Goal: Information Seeking & Learning: Learn about a topic

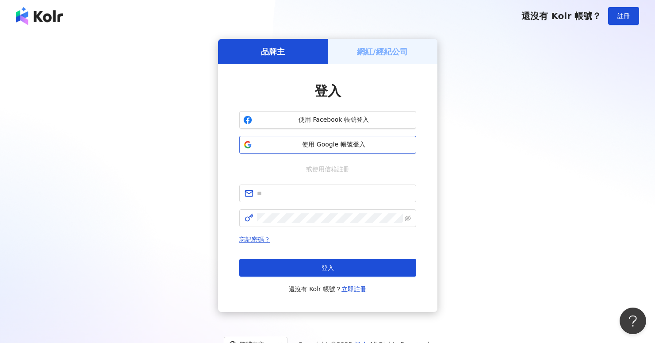
click at [350, 148] on span "使用 Google 帳號登入" at bounding box center [334, 144] width 157 height 9
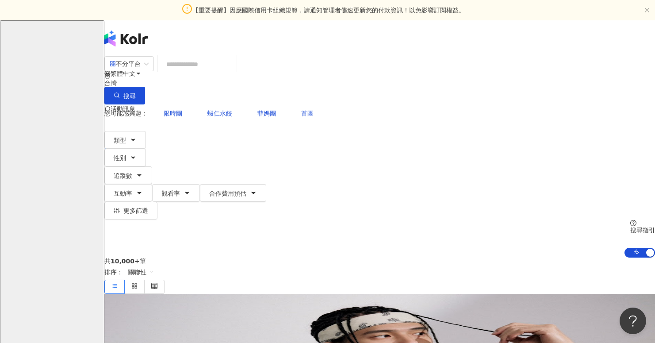
click at [301, 110] on span "首團" at bounding box center [307, 113] width 12 height 7
type input "**"
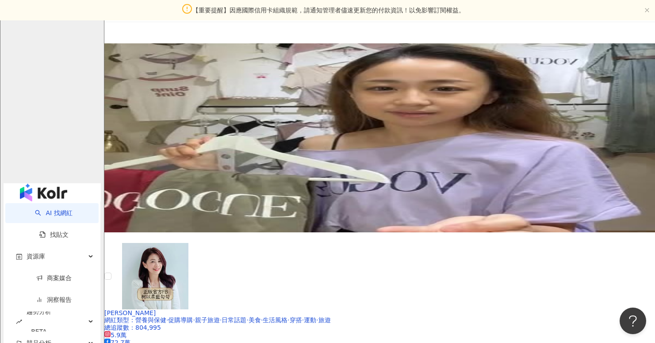
scroll to position [1299, 0]
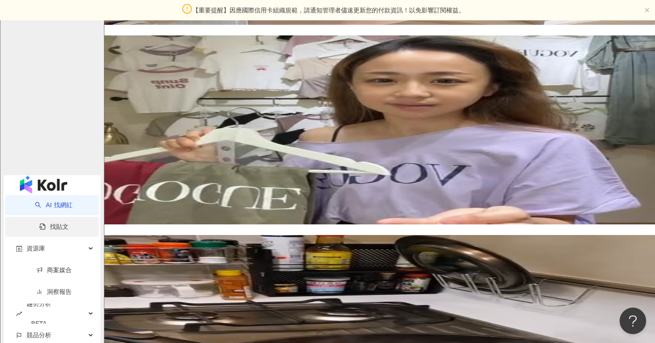
click at [69, 223] on link "找貼文" at bounding box center [53, 226] width 29 height 7
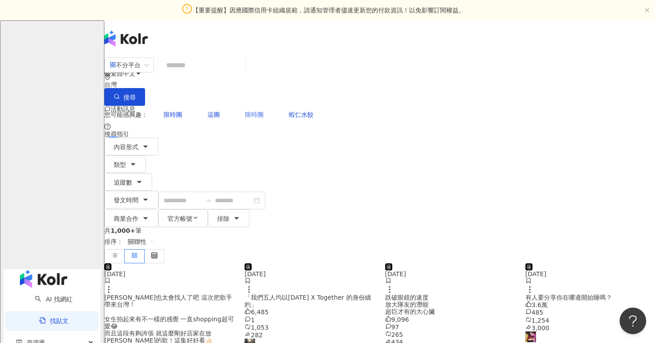
click at [245, 111] on span "限時團" at bounding box center [254, 114] width 19 height 7
type input "***"
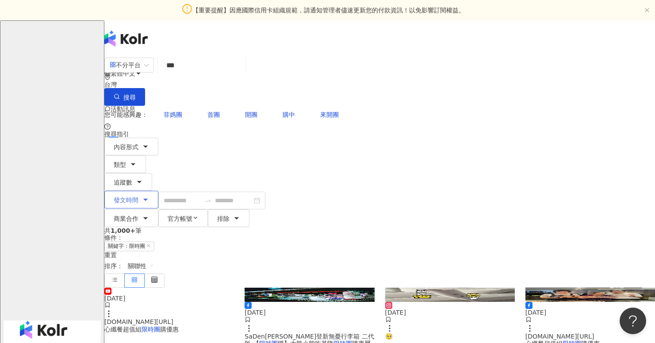
click at [158, 191] on button "發文時間" at bounding box center [131, 200] width 54 height 18
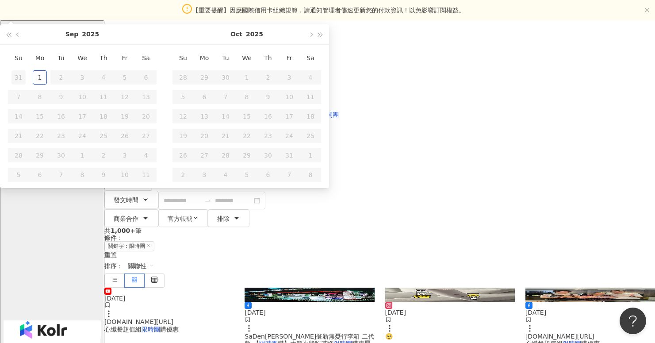
type input "**********"
click at [23, 44] on button "button" at bounding box center [18, 34] width 10 height 20
click at [21, 37] on span "button" at bounding box center [18, 34] width 4 height 4
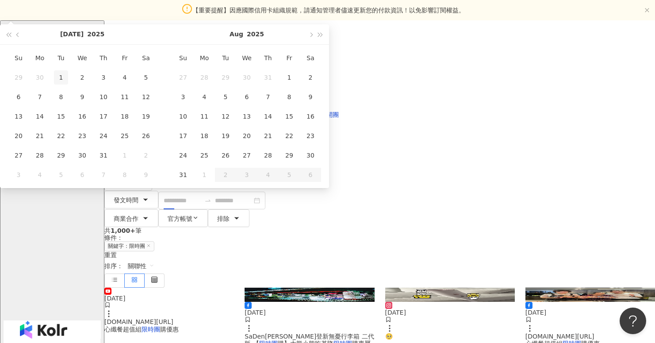
type input "**********"
click at [68, 85] on div "1" at bounding box center [61, 77] width 14 height 14
type input "**********"
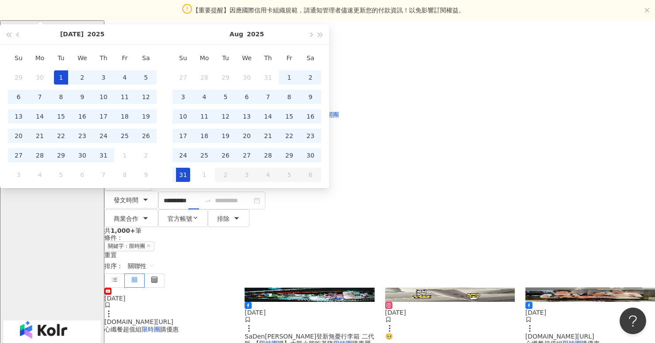
click at [190, 182] on div "31" at bounding box center [183, 175] width 14 height 14
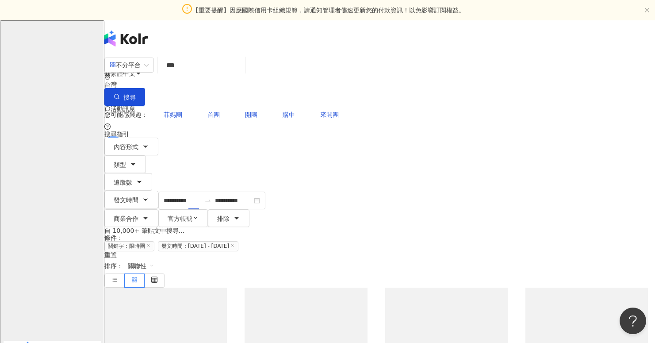
type input "**********"
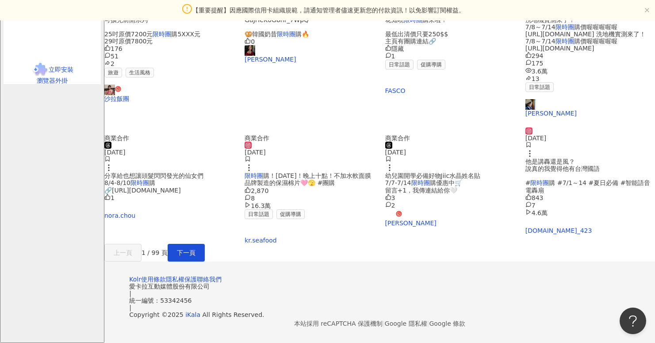
scroll to position [448, 0]
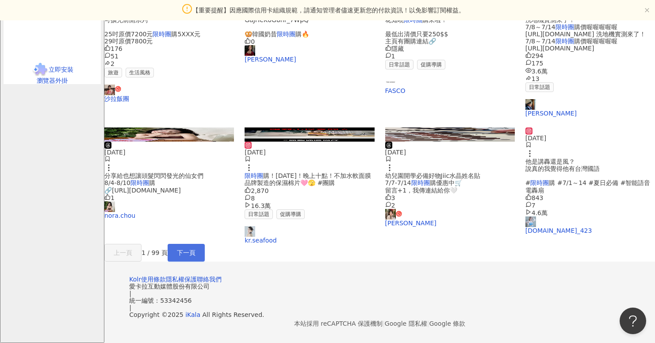
click at [196, 256] on span "下一頁" at bounding box center [186, 252] width 19 height 7
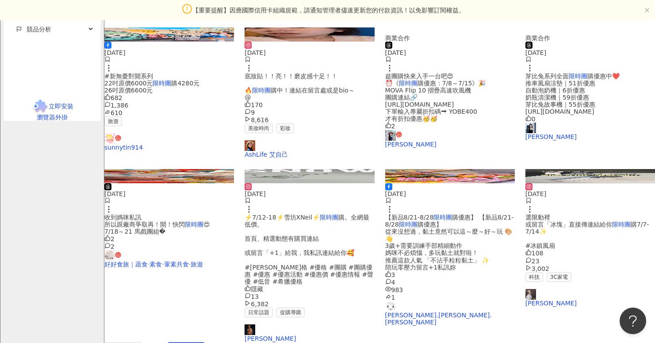
scroll to position [465, 0]
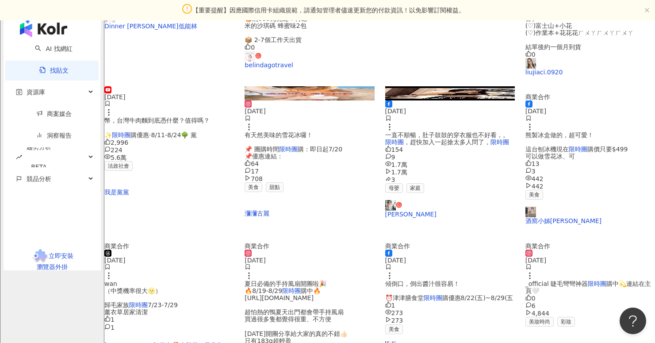
scroll to position [396, 0]
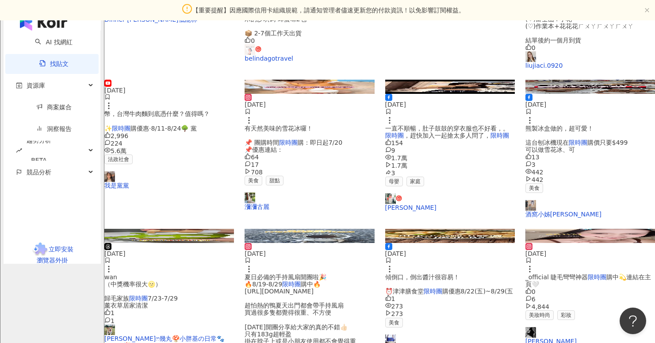
click at [417, 335] on link "2016happy365" at bounding box center [450, 344] width 130 height 18
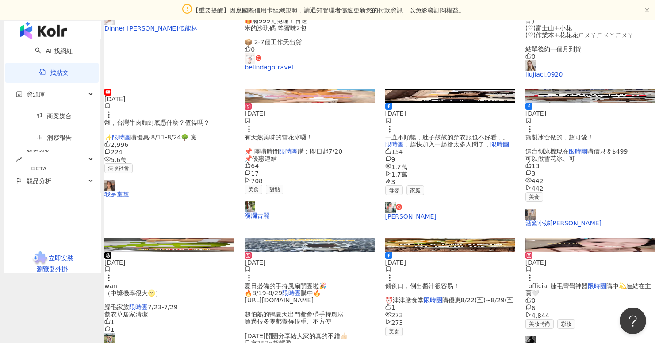
scroll to position [533, 0]
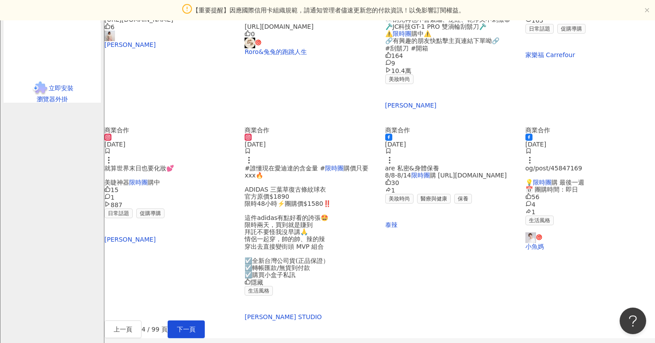
scroll to position [505, 0]
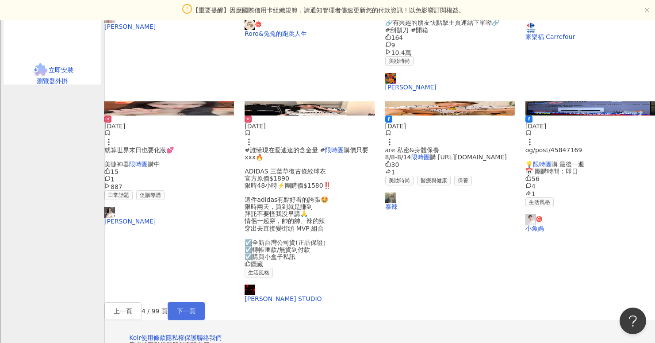
click at [196, 308] on span "下一頁" at bounding box center [186, 311] width 19 height 7
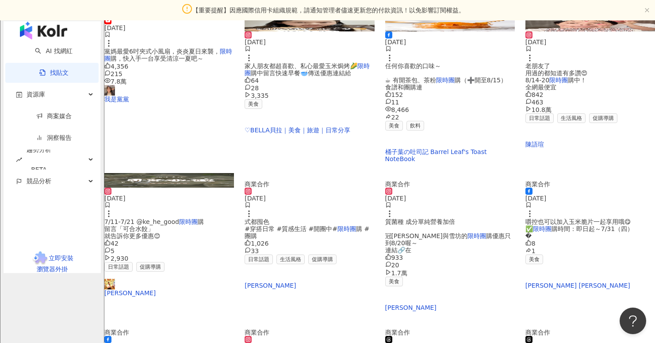
scroll to position [263, 0]
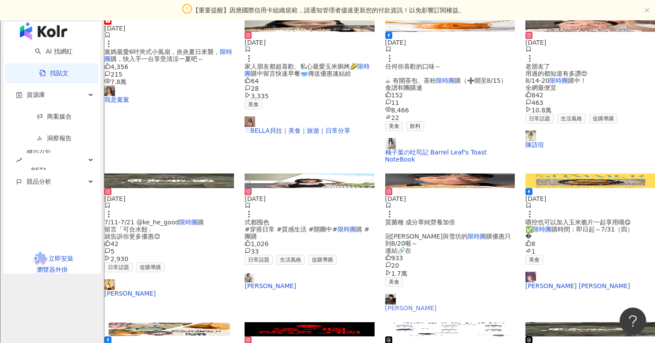
click at [404, 294] on link "Nick" at bounding box center [450, 303] width 130 height 18
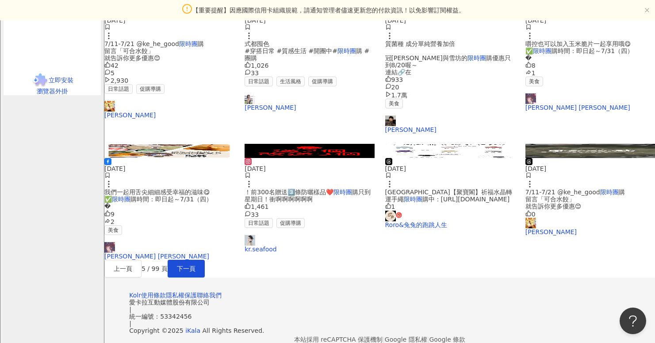
scroll to position [437, 0]
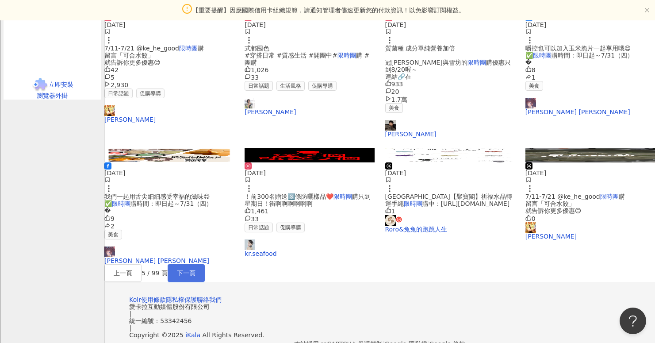
click at [205, 282] on button "下一頁" at bounding box center [186, 273] width 37 height 18
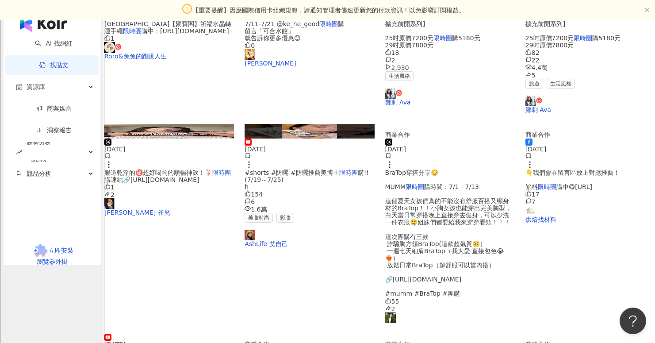
scroll to position [533, 0]
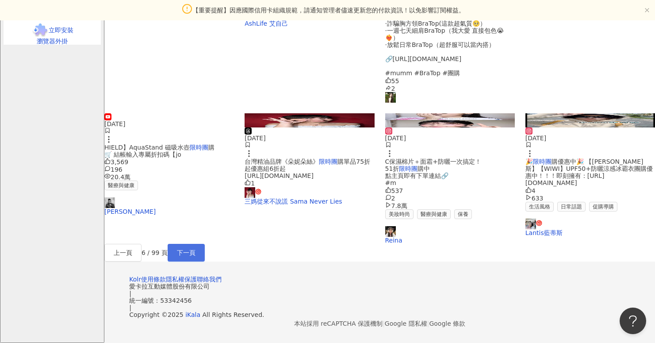
click at [196, 249] on span "下一頁" at bounding box center [186, 252] width 19 height 7
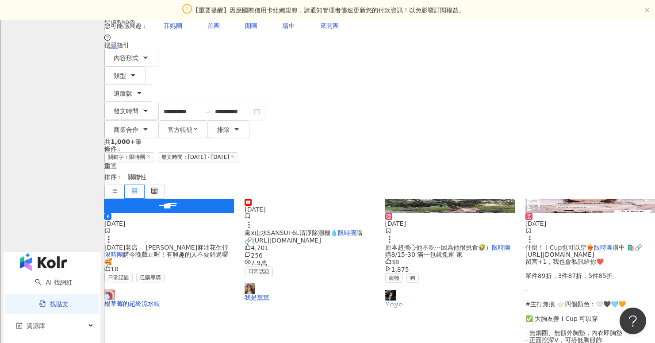
scroll to position [89, 0]
click at [162, 290] on link "楊草莓的超級流水帳" at bounding box center [169, 299] width 130 height 18
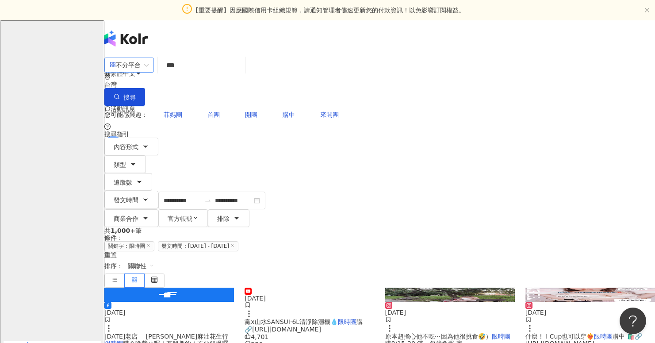
drag, startPoint x: 211, startPoint y: 83, endPoint x: 150, endPoint y: 80, distance: 61.6
click at [150, 82] on div "不分平台 *** 台灣 搜尋" at bounding box center [379, 81] width 551 height 50
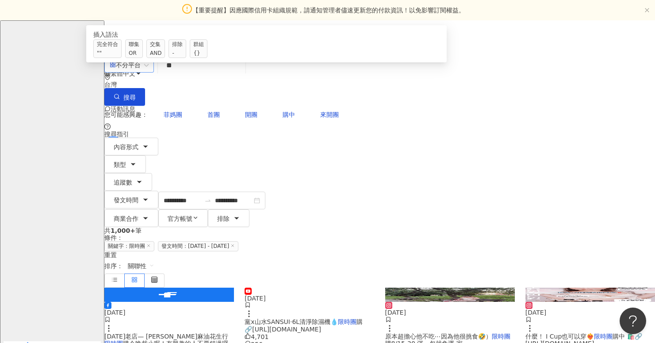
type input "*"
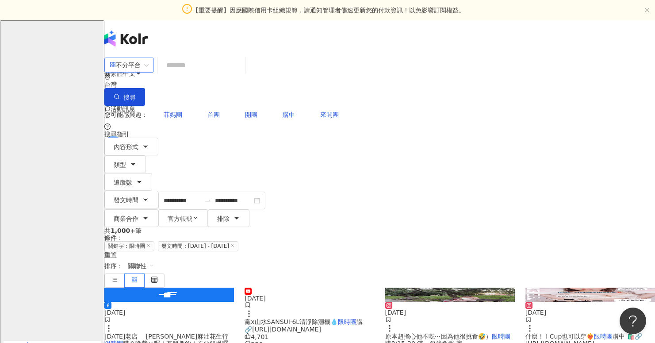
type input "*"
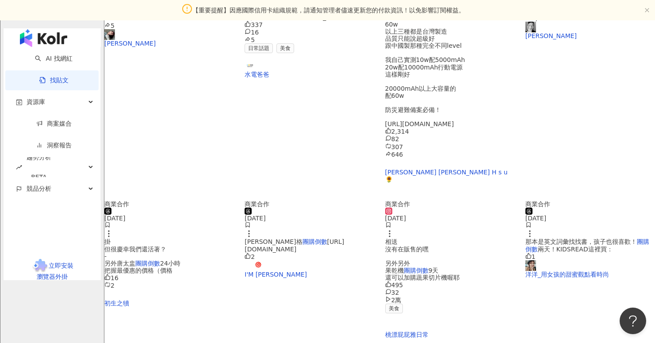
scroll to position [366, 0]
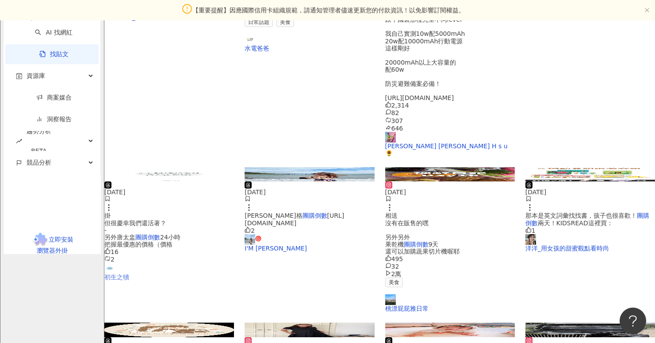
click at [155, 263] on link "初生之犢" at bounding box center [169, 272] width 130 height 18
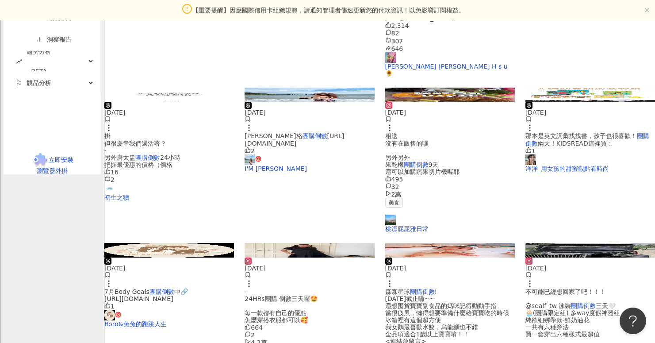
scroll to position [449, 0]
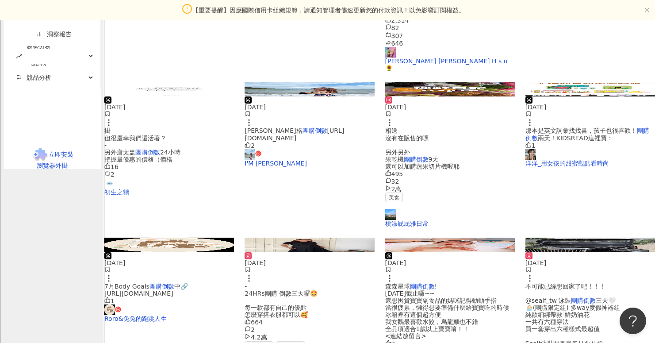
scroll to position [450, 0]
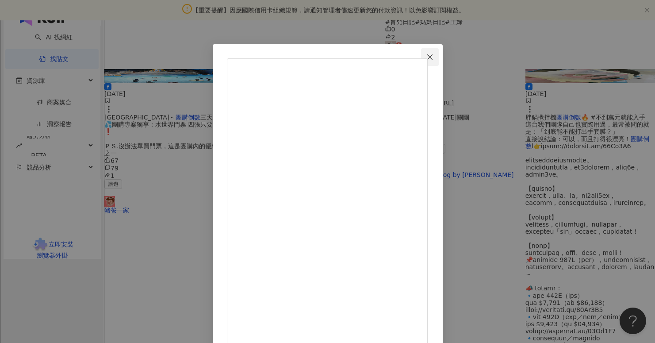
click at [439, 52] on button "Close" at bounding box center [430, 57] width 18 height 18
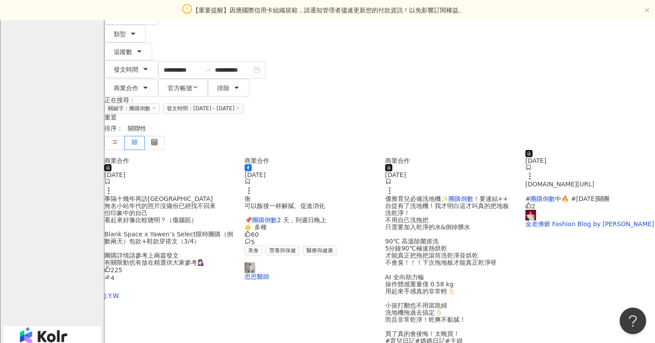
scroll to position [138, 0]
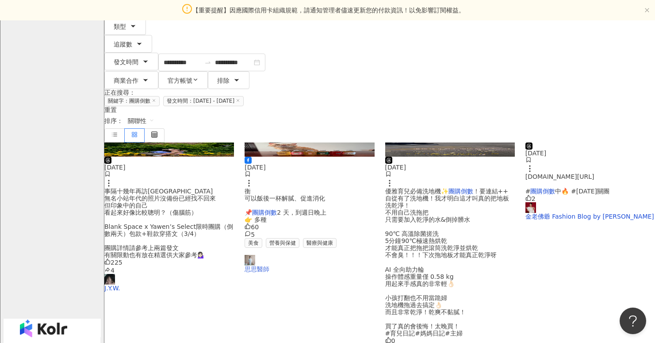
click at [274, 255] on link "思思醫師" at bounding box center [310, 264] width 130 height 18
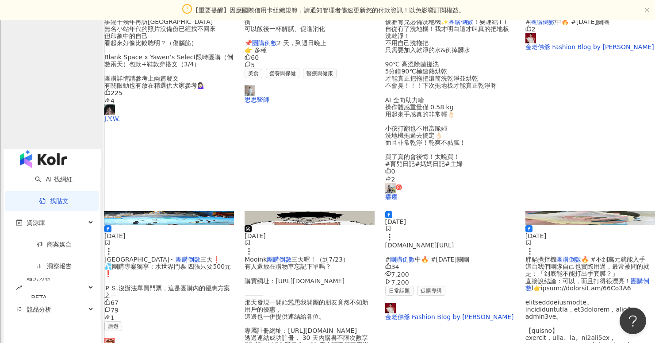
scroll to position [537, 0]
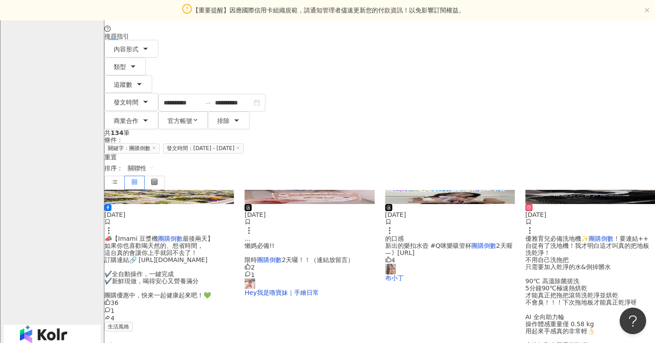
scroll to position [97, 0]
click at [167, 339] on link "羅羅愛的點心DlY" at bounding box center [169, 348] width 130 height 18
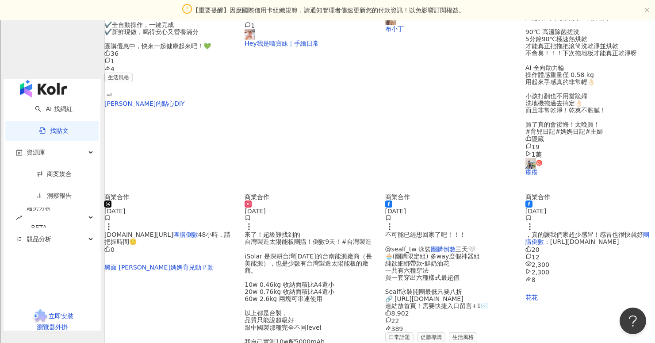
scroll to position [523, 0]
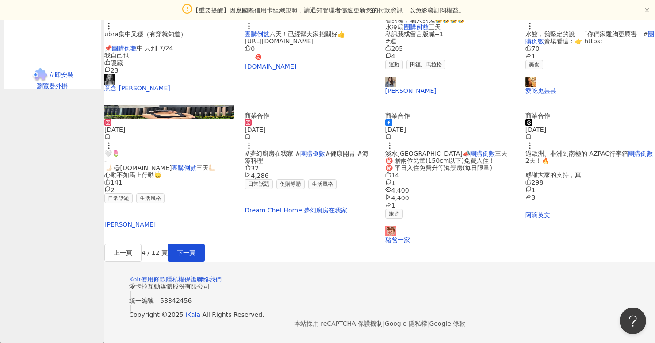
scroll to position [437, 0]
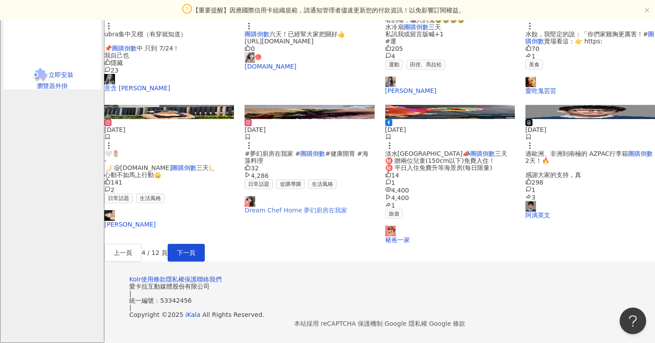
click at [347, 214] on link "Dream Chef Home 夢幻廚房在我家" at bounding box center [310, 205] width 130 height 18
click at [196, 256] on span "下一頁" at bounding box center [186, 252] width 19 height 7
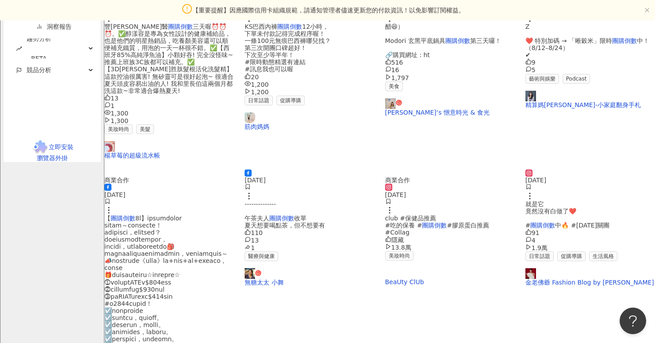
scroll to position [533, 0]
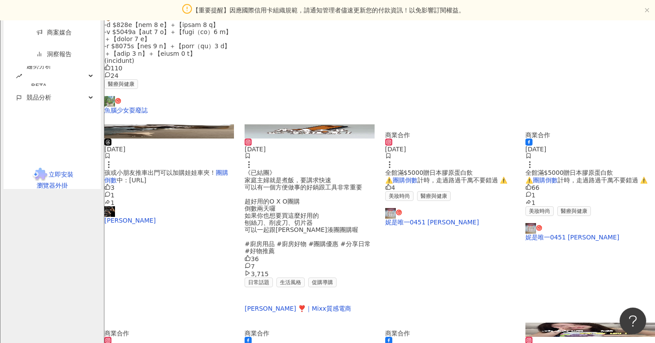
scroll to position [487, 0]
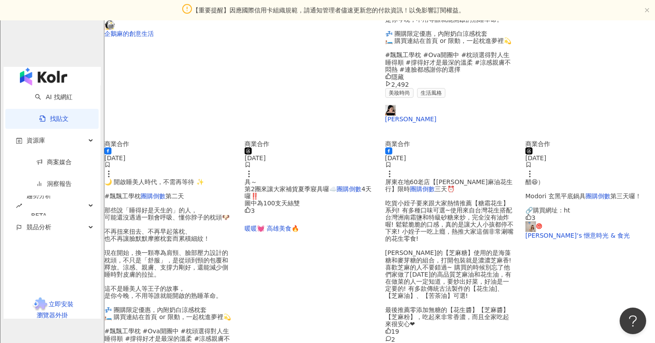
scroll to position [424, 0]
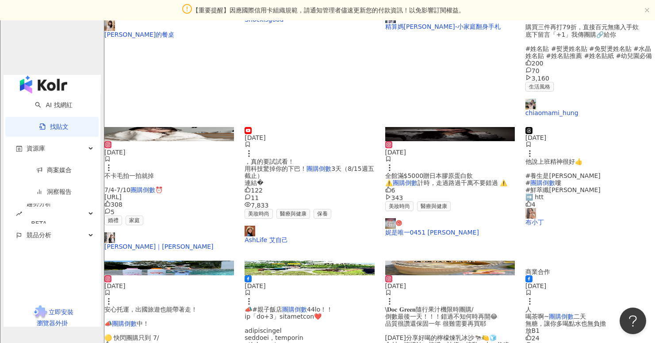
scroll to position [371, 0]
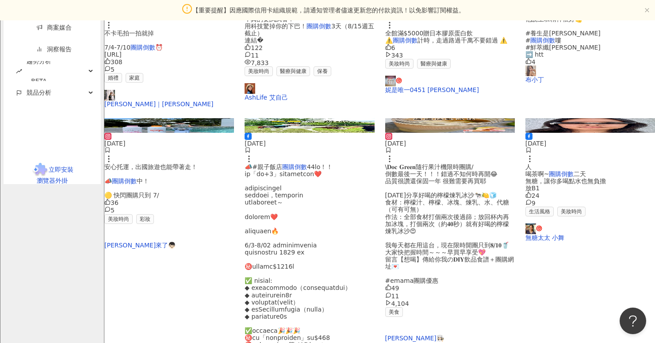
scroll to position [533, 0]
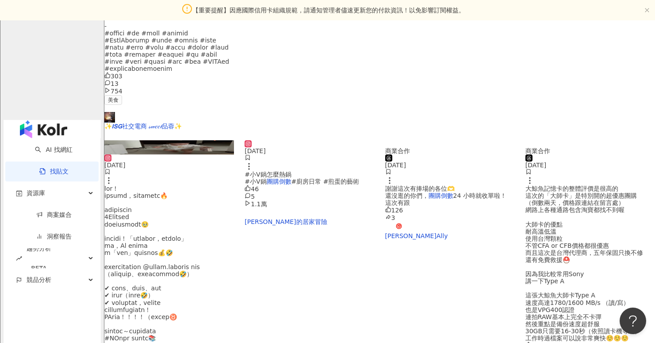
scroll to position [495, 0]
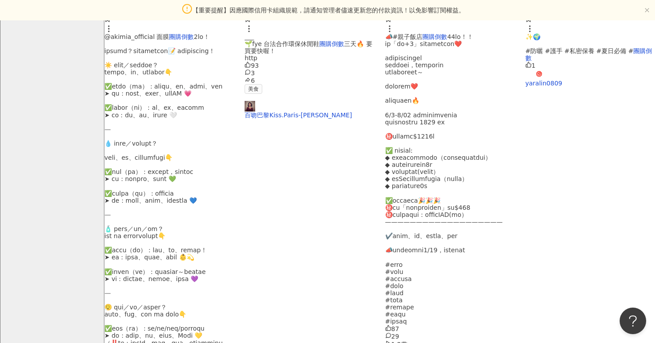
scroll to position [533, 0]
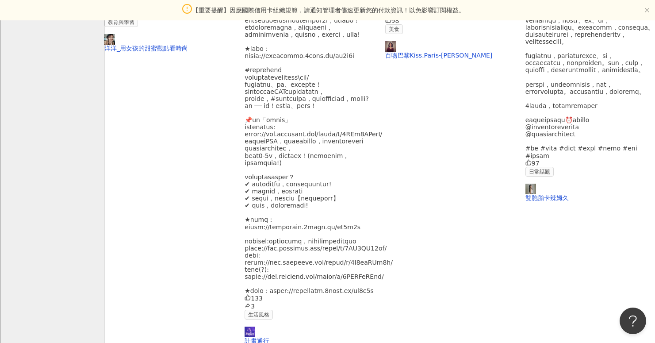
scroll to position [0, 0]
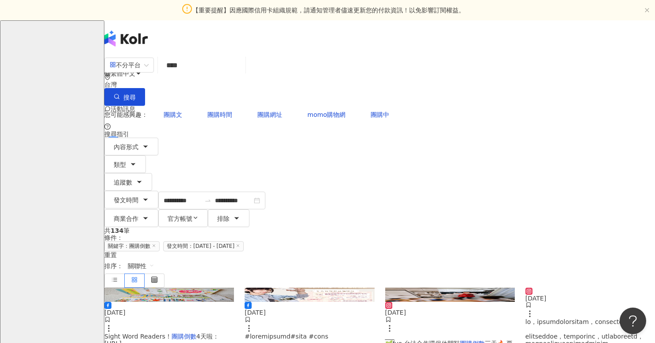
click at [223, 75] on input "****" at bounding box center [202, 65] width 81 height 19
type input "*"
type input "***"
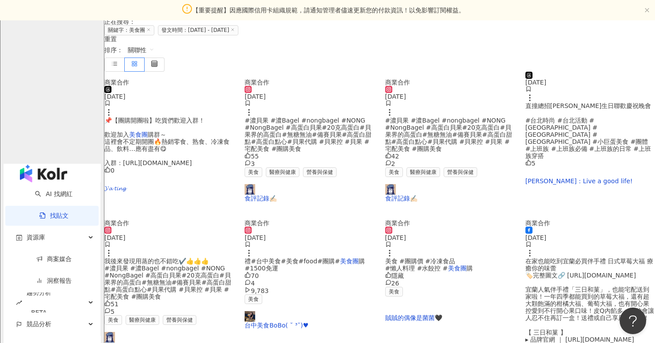
scroll to position [213, 0]
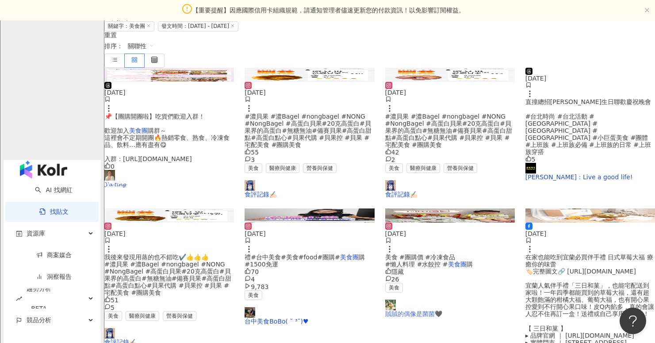
click at [430, 301] on link "賊賊的偶像是菌菌🖤" at bounding box center [450, 309] width 130 height 18
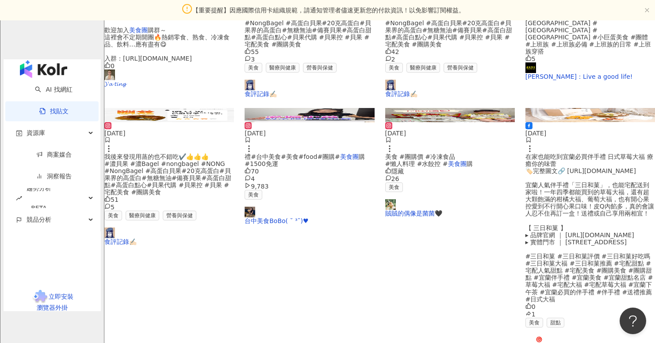
scroll to position [316, 0]
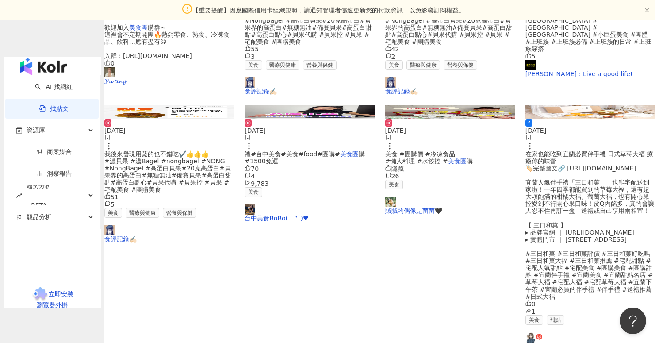
click at [292, 203] on div "2025/7/6 禮#台中美食#美食#food#團購# 美食團 購 #1500免運 70 4 9,783 美食 台中美食BoBo( ˘ ³˘)♥︎" at bounding box center [310, 170] width 130 height 102
click at [293, 204] on link "台中美食BoBo( ˘ ³˘)♥︎" at bounding box center [310, 213] width 130 height 18
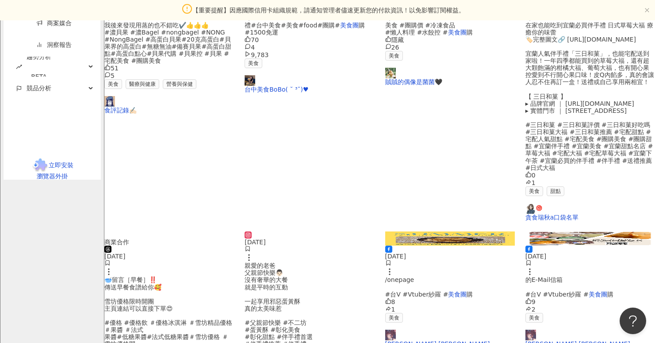
scroll to position [446, 0]
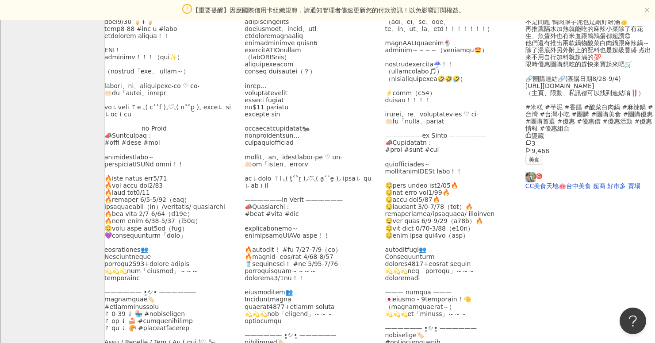
scroll to position [293, 0]
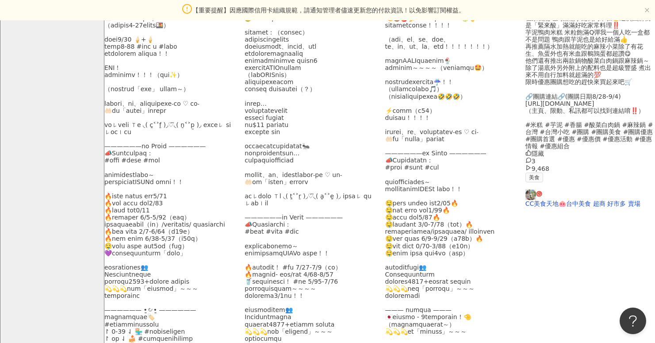
scroll to position [312, 0]
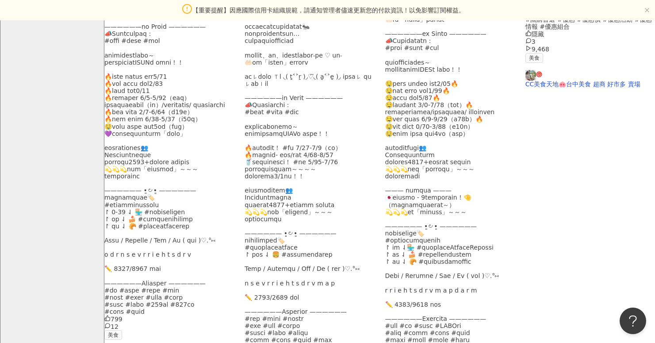
scroll to position [451, 0]
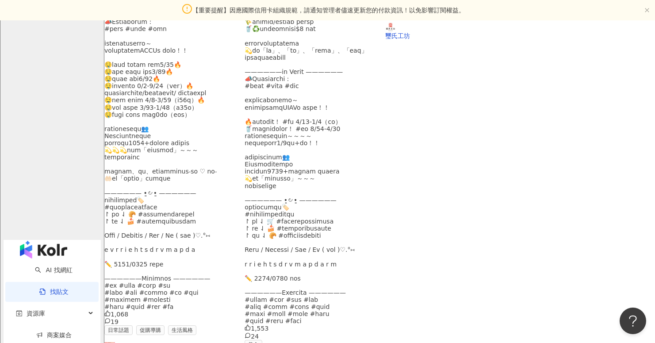
scroll to position [447, 0]
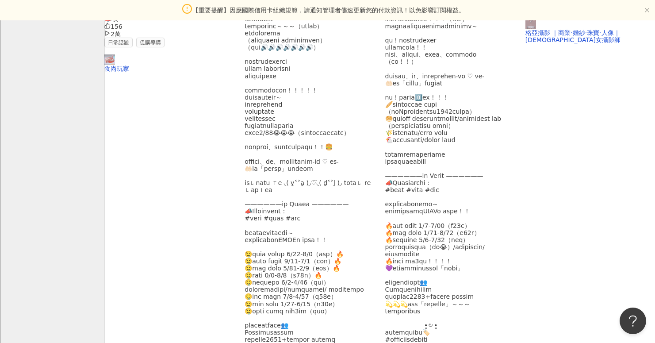
scroll to position [408, 0]
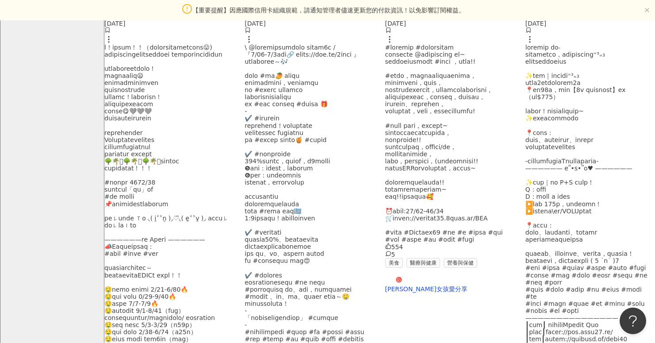
scroll to position [274, 0]
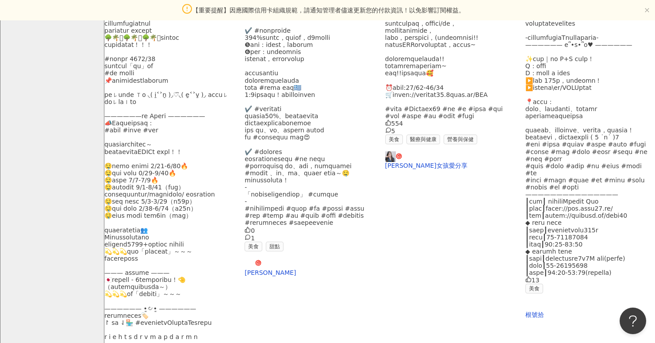
scroll to position [408, 0]
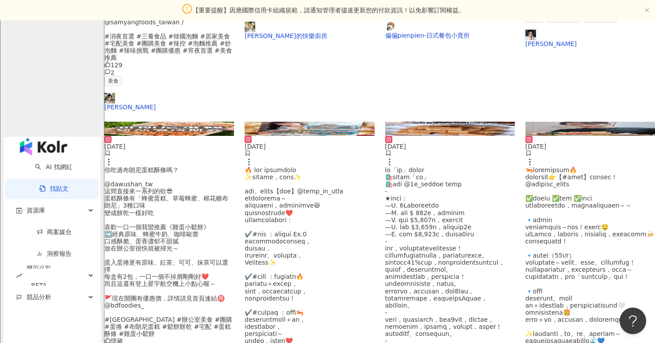
scroll to position [533, 0]
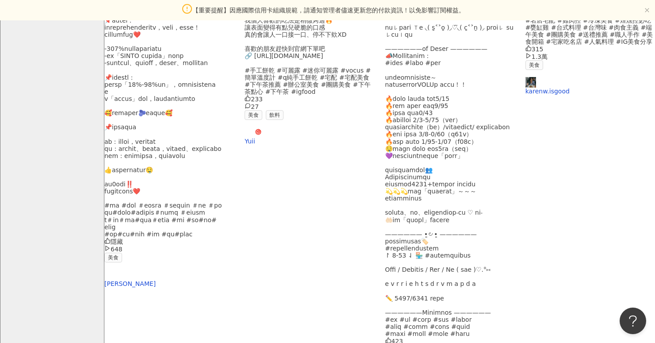
scroll to position [454, 0]
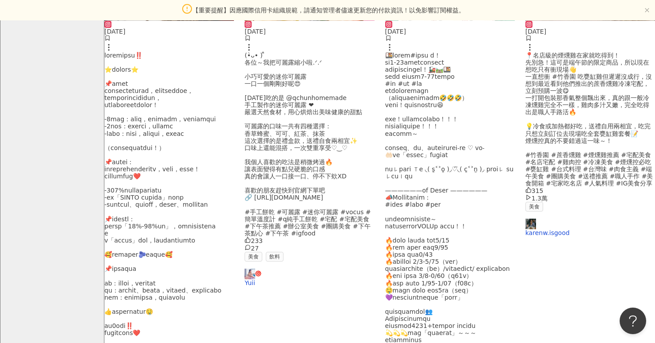
scroll to position [272, 0]
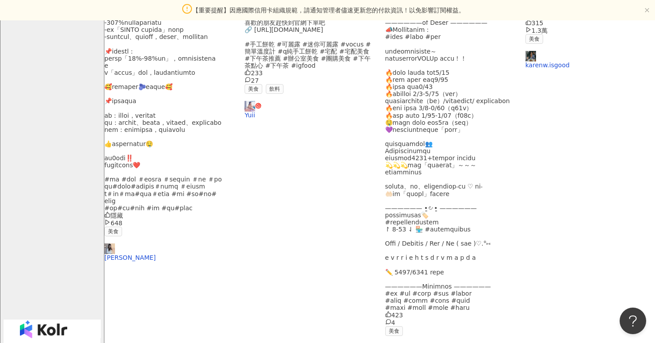
scroll to position [442, 0]
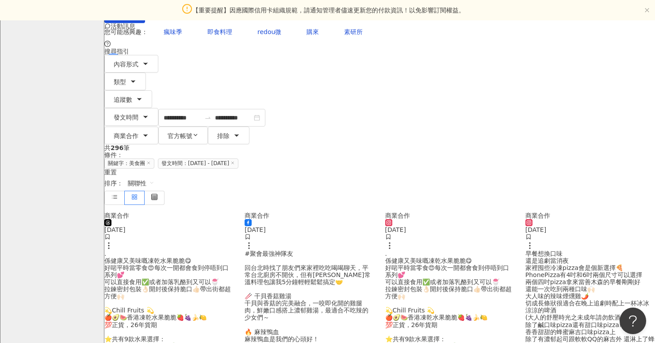
scroll to position [85, 0]
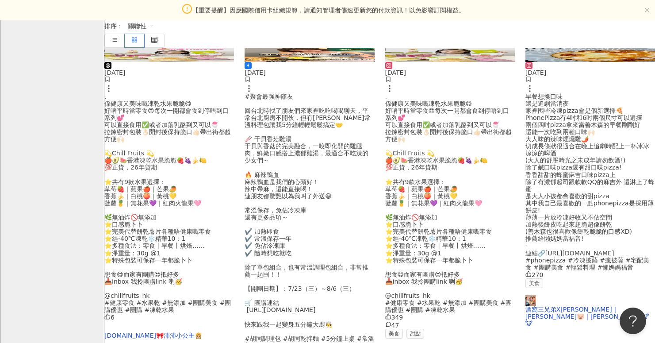
scroll to position [258, 0]
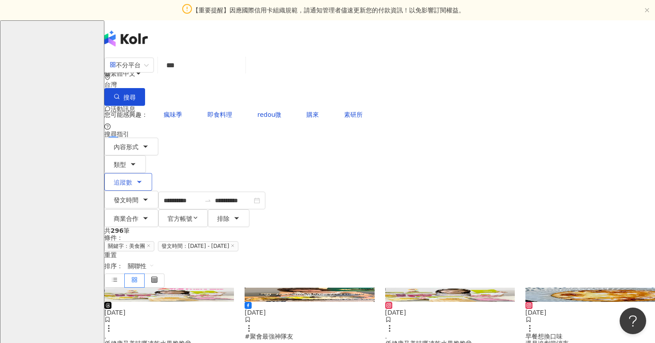
click at [132, 179] on span "追蹤數" at bounding box center [123, 182] width 19 height 7
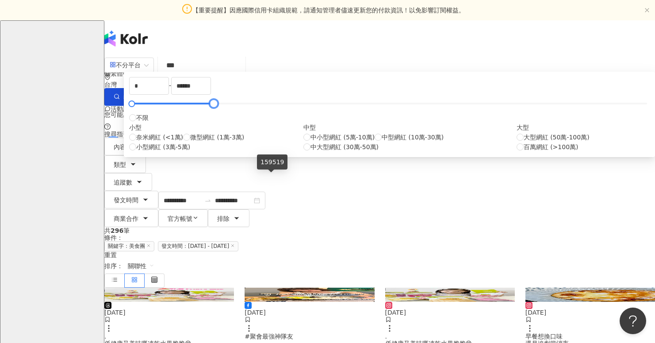
drag, startPoint x: 466, startPoint y: 177, endPoint x: 286, endPoint y: 173, distance: 179.3
click at [216, 106] on div at bounding box center [214, 103] width 5 height 5
drag, startPoint x: 385, startPoint y: 160, endPoint x: 344, endPoint y: 159, distance: 40.3
click at [344, 152] on div "* - ****** 不限 小型 奈米網紅 (<1萬) 微型網紅 (1萬-3萬) 小型網紅 (3萬-5萬) 中型 中小型網紅 (5萬-10萬) 中型網紅 (1…" at bounding box center [389, 114] width 521 height 75
type input "*"
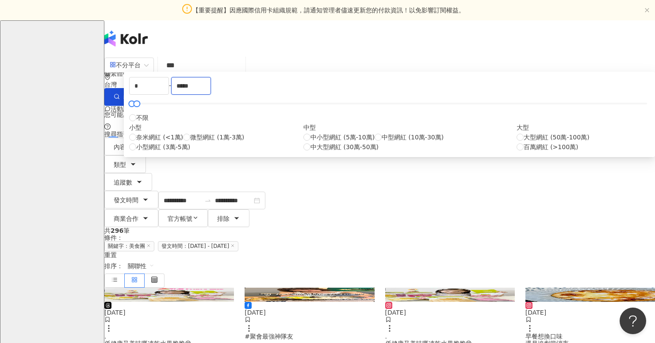
type input "*****"
click at [532, 137] on div "**********" at bounding box center [379, 141] width 551 height 171
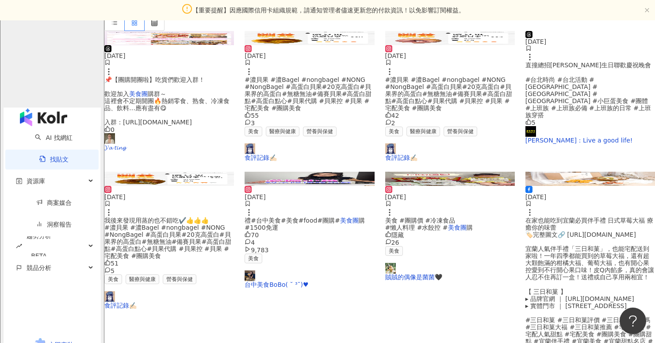
scroll to position [533, 0]
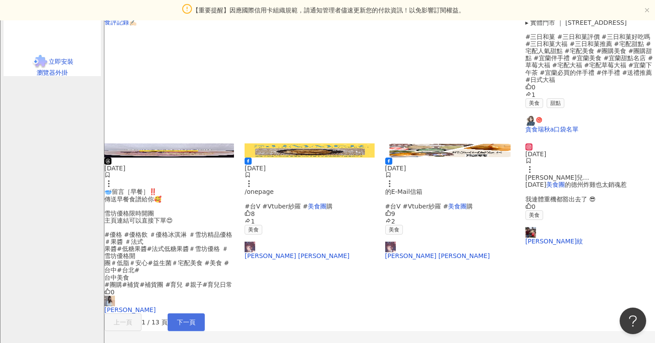
click at [196, 319] on span "下一頁" at bounding box center [186, 322] width 19 height 7
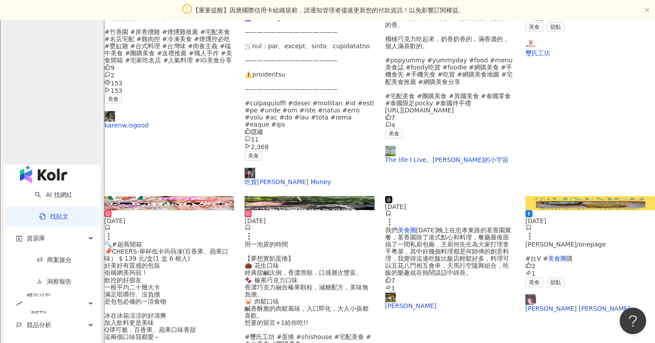
scroll to position [401, 0]
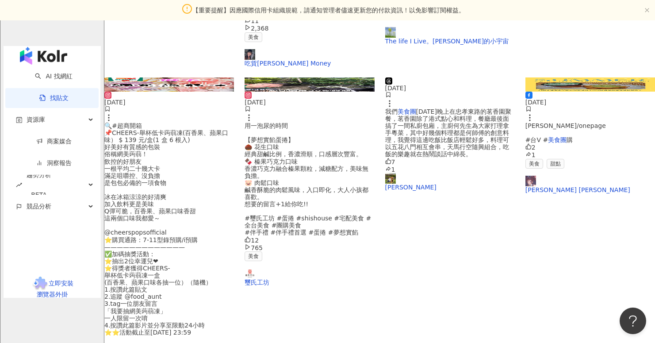
scroll to position [537, 0]
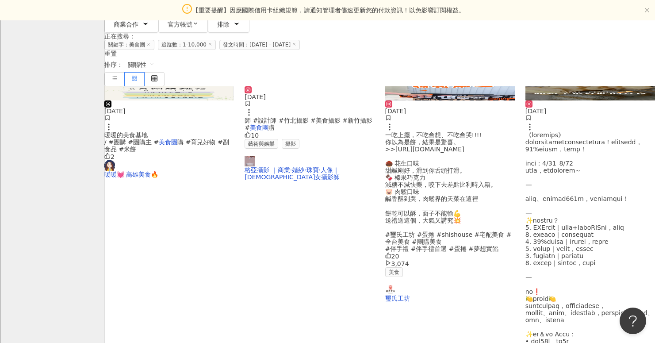
scroll to position [96, 0]
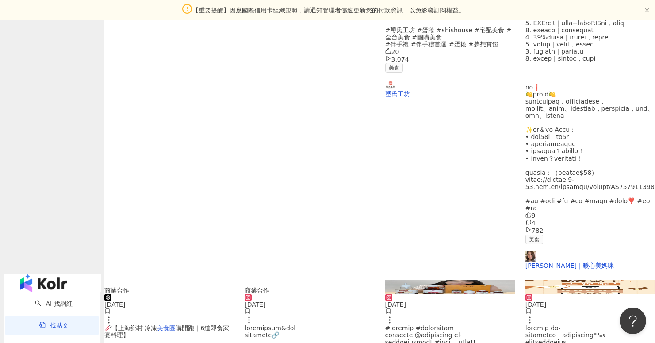
scroll to position [425, 0]
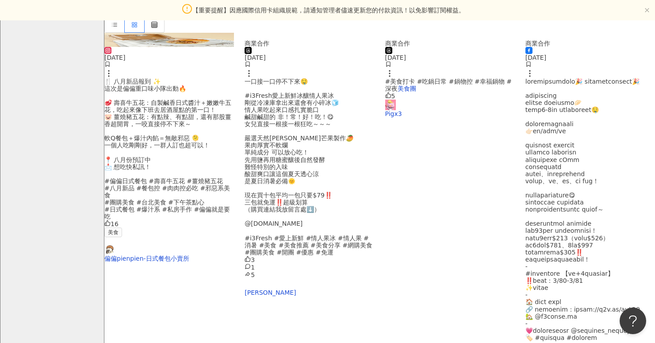
scroll to position [222, 0]
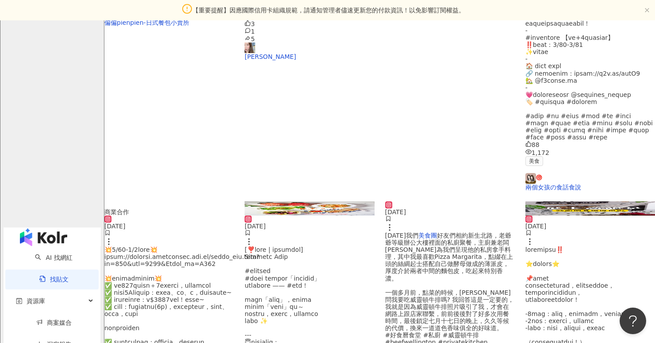
scroll to position [505, 0]
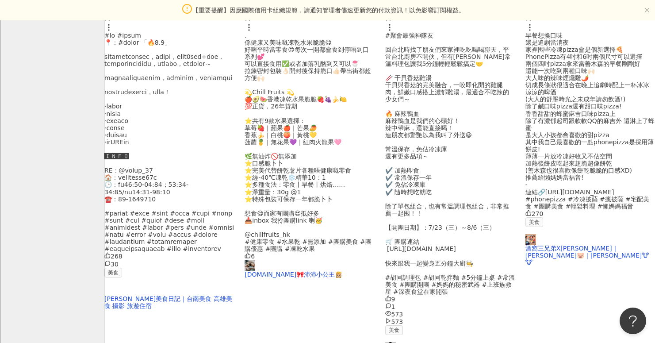
scroll to position [295, 0]
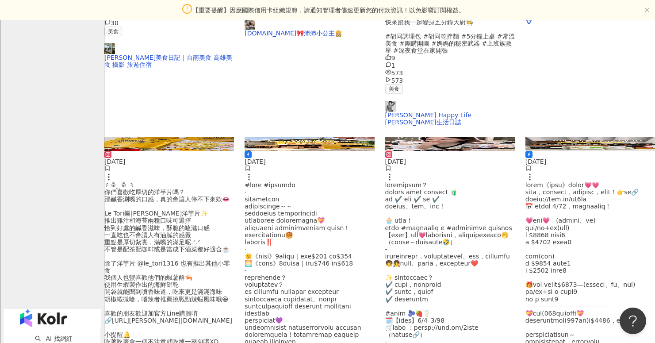
scroll to position [536, 0]
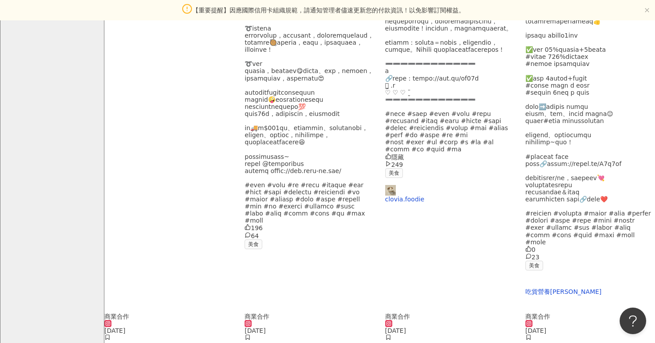
scroll to position [450, 0]
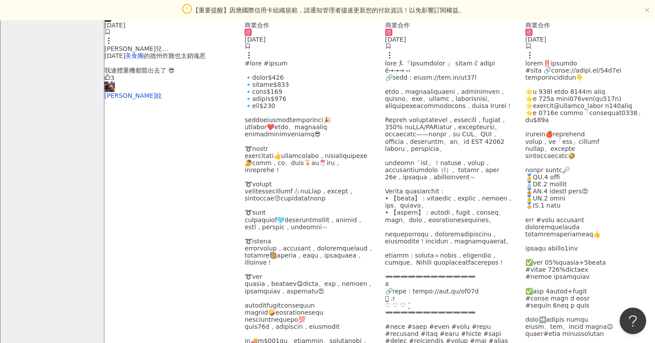
scroll to position [260, 0]
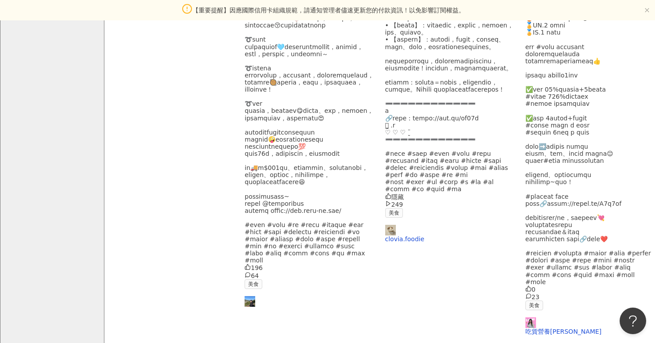
scroll to position [445, 0]
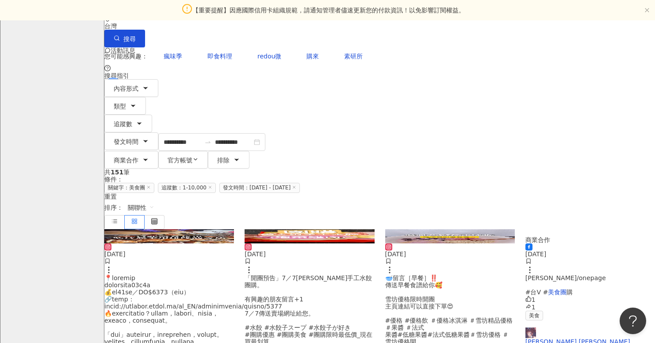
scroll to position [80, 0]
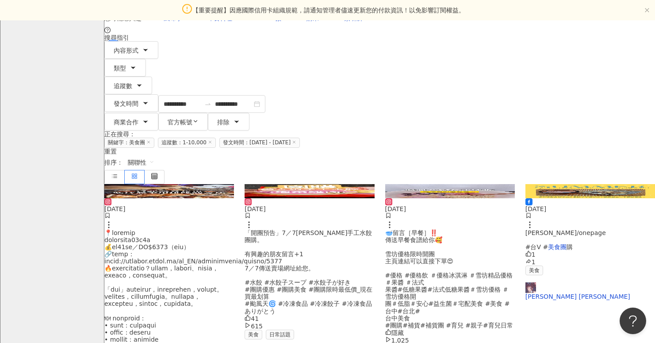
scroll to position [115, 0]
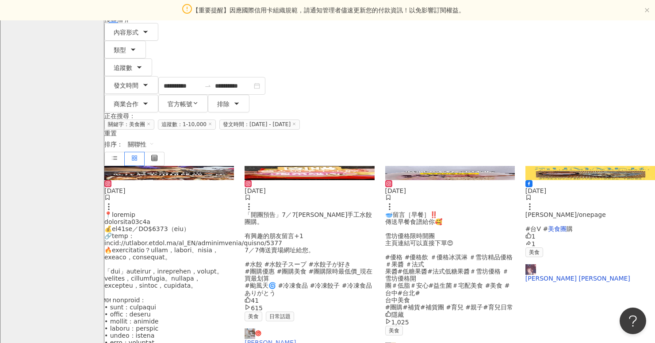
click at [270, 328] on link "[PERSON_NAME]" at bounding box center [310, 337] width 130 height 18
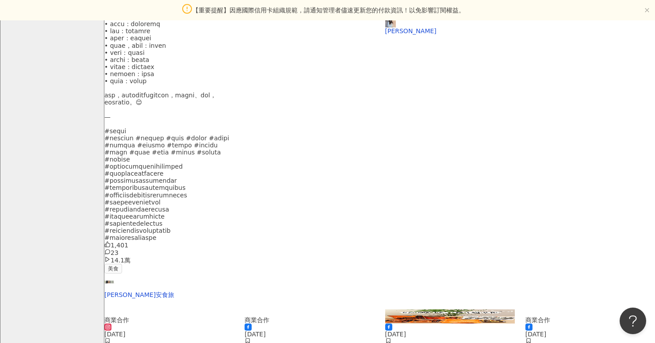
scroll to position [442, 0]
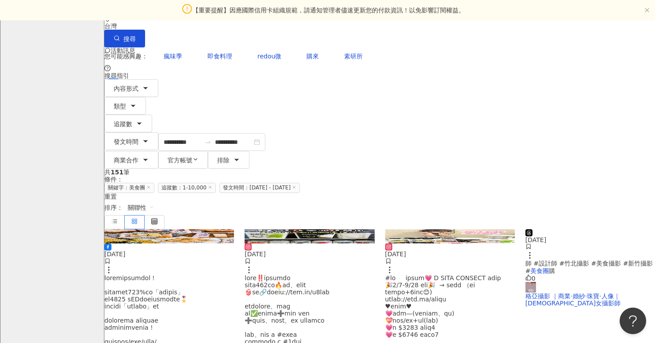
scroll to position [59, 0]
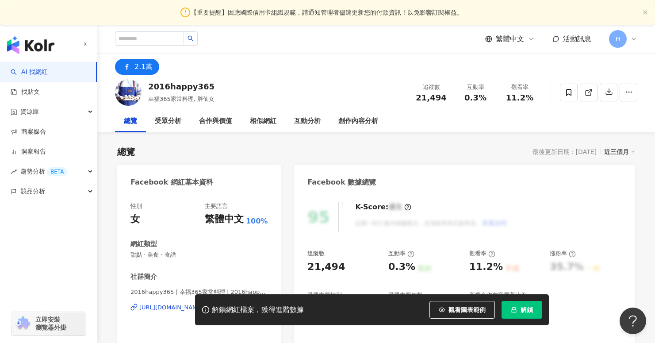
click at [144, 65] on div "2.1萬" at bounding box center [144, 67] width 18 height 12
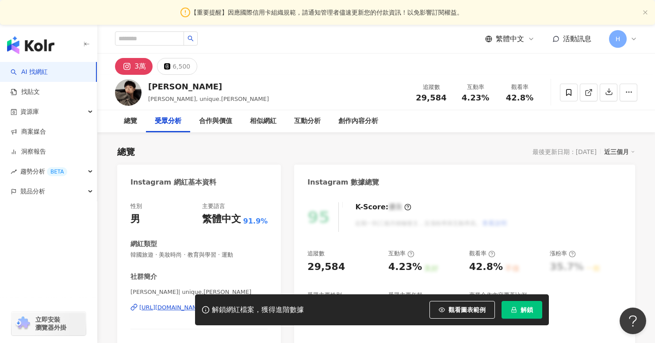
click at [186, 75] on div "Nick 冠瑜, unique.huang 追蹤數 29,584 互動率 4.23% 觀看率 42.8%" at bounding box center [376, 92] width 558 height 35
click at [129, 66] on icon at bounding box center [127, 67] width 6 height 6
click at [179, 306] on div "解鎖網紅檔案，獲得進階數據 觀看圖表範例 解鎖" at bounding box center [327, 309] width 655 height 31
click at [174, 306] on div "解鎖網紅檔案，獲得進階數據 觀看圖表範例 解鎖" at bounding box center [327, 309] width 655 height 31
click at [171, 310] on div "解鎖網紅檔案，獲得進階數據 觀看圖表範例 解鎖" at bounding box center [327, 309] width 655 height 31
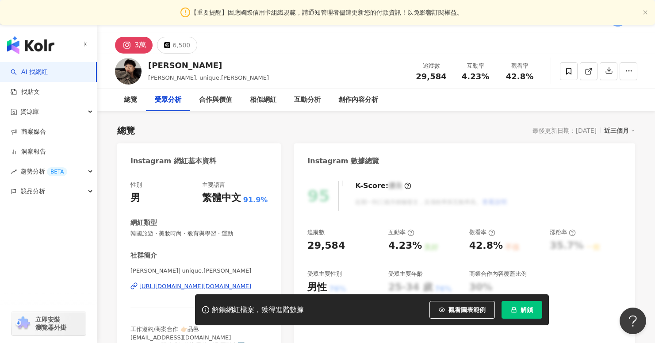
scroll to position [135, 0]
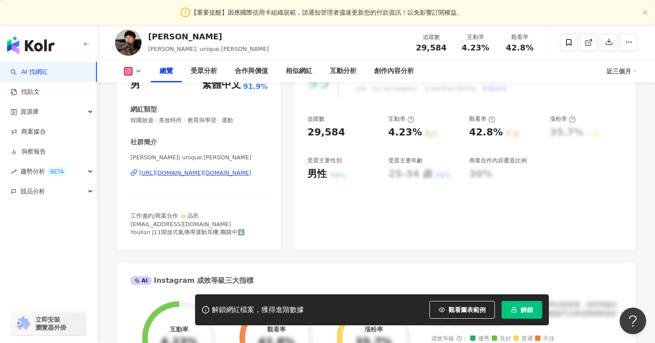
click at [243, 177] on div "黃冠瑜 | unique.huang https://www.instagram.com/unique.huang/" at bounding box center [199, 180] width 137 height 52
click at [242, 174] on div "https://www.instagram.com/unique.huang/" at bounding box center [195, 173] width 112 height 8
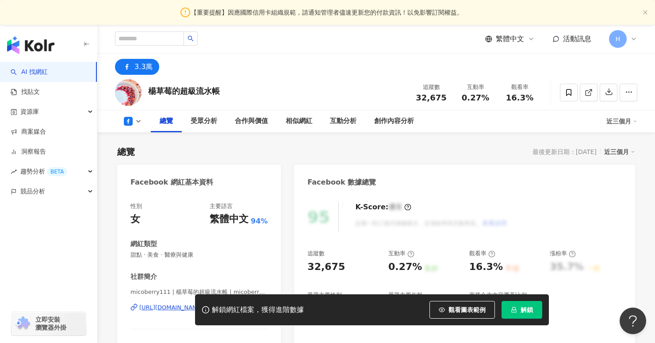
click at [204, 304] on div "https://www.facebook.com/225443594308405" at bounding box center [171, 308] width 64 height 8
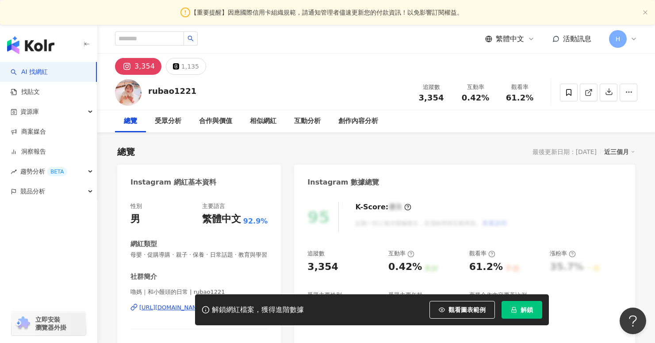
click at [173, 308] on div "解鎖網紅檔案，獲得進階數據 觀看圖表範例 解鎖" at bounding box center [327, 309] width 655 height 31
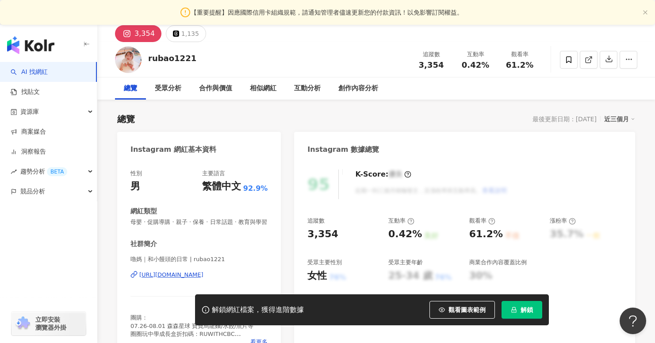
scroll to position [48, 0]
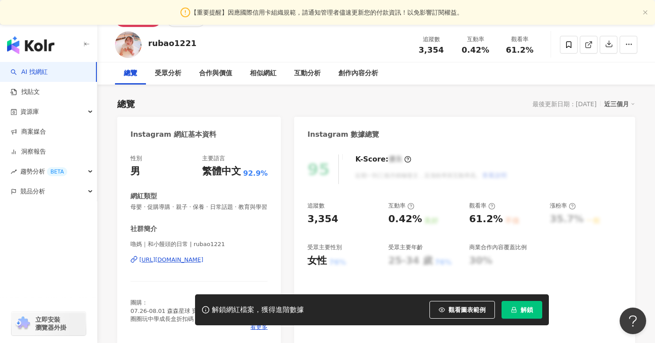
click at [204, 261] on div "https://www.instagram.com/rubao1221/" at bounding box center [171, 260] width 64 height 8
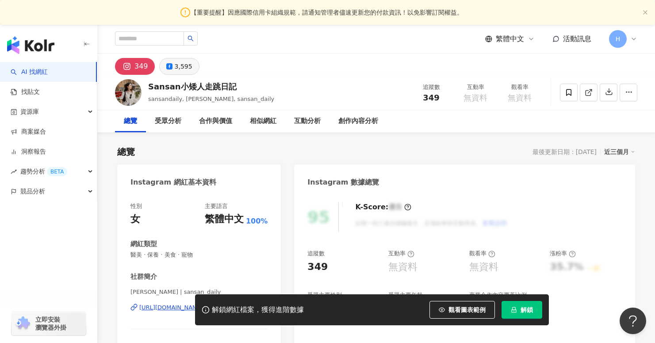
click at [175, 69] on div "3,595" at bounding box center [184, 66] width 18 height 12
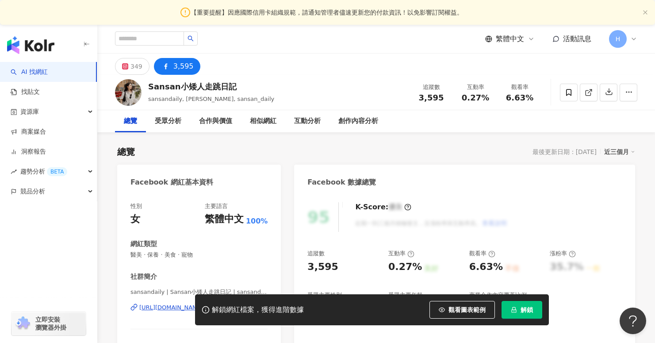
click at [164, 304] on div "https://www.facebook.com/107047857358347" at bounding box center [171, 308] width 64 height 8
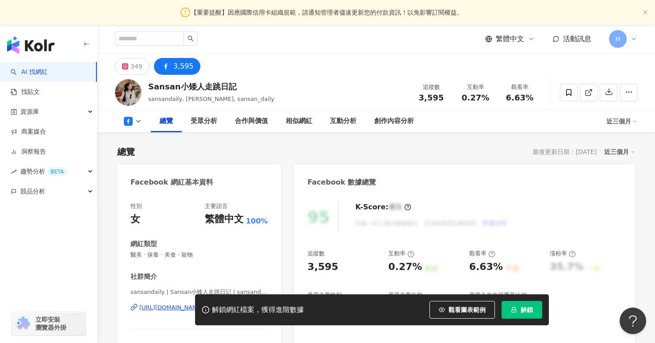
scroll to position [79, 0]
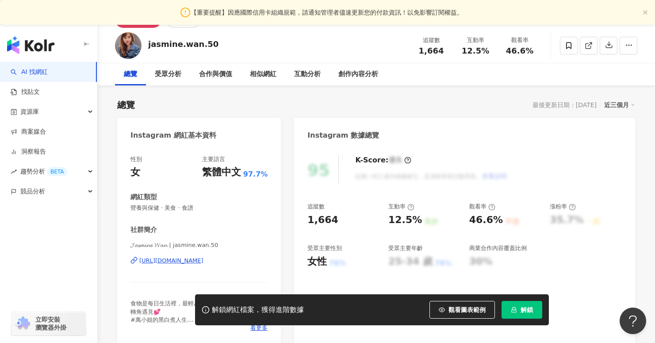
scroll to position [66, 0]
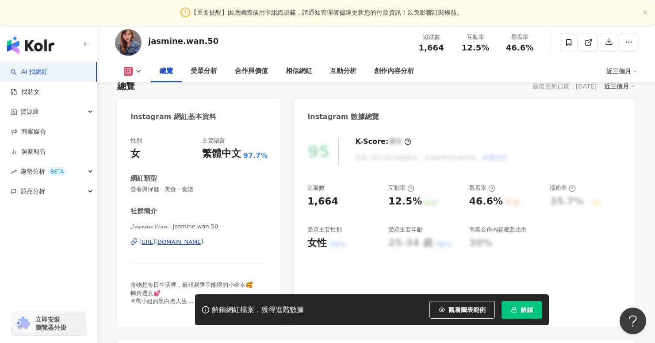
click at [204, 240] on div "https://www.instagram.com/jasmine.wan.50/" at bounding box center [171, 242] width 64 height 8
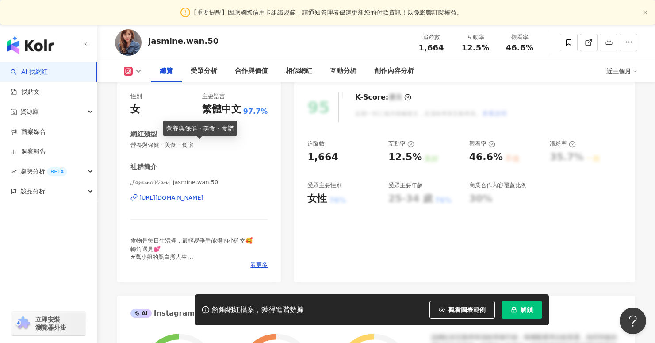
scroll to position [0, 0]
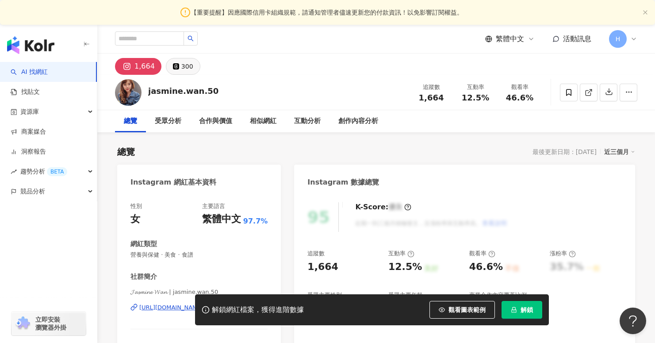
click at [185, 64] on div "300" at bounding box center [187, 66] width 12 height 12
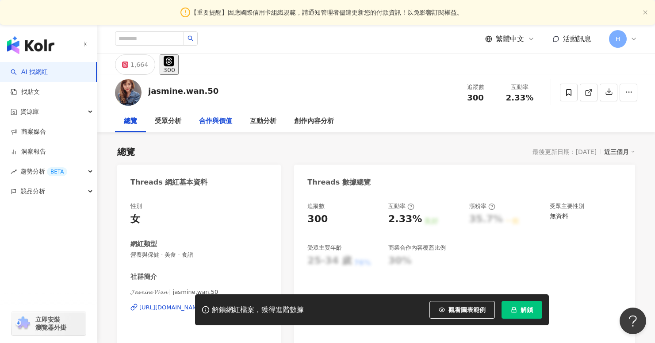
scroll to position [121, 0]
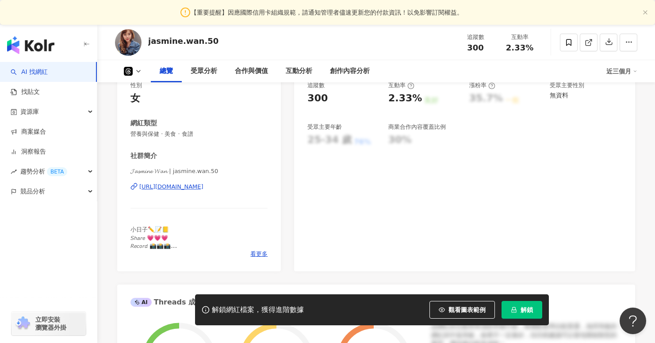
click at [204, 190] on div "https://www.threads.com/@jasmine.wan.50" at bounding box center [171, 187] width 64 height 8
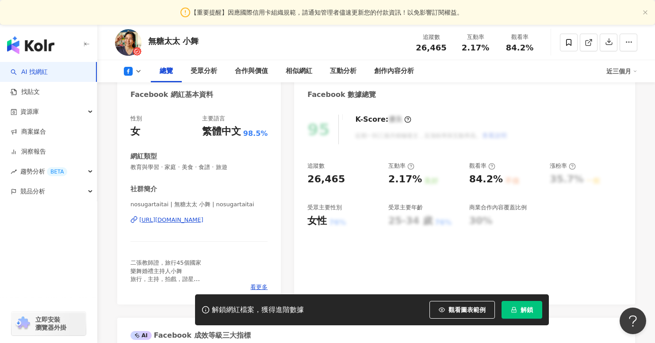
scroll to position [91, 0]
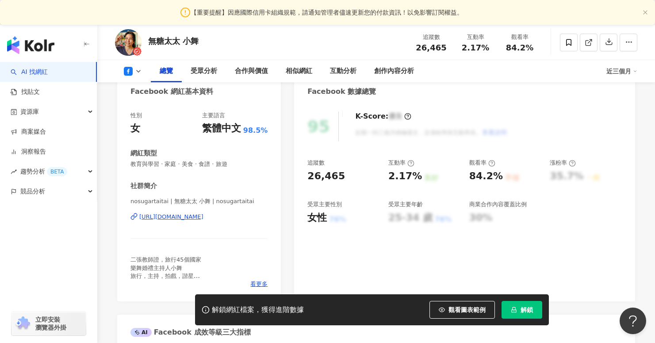
click at [166, 217] on div "[URL][DOMAIN_NAME]" at bounding box center [171, 217] width 64 height 8
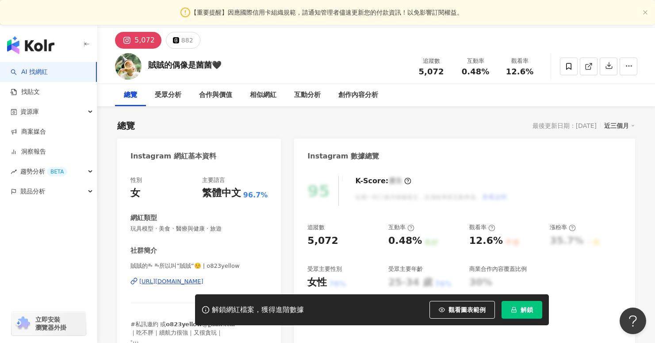
scroll to position [44, 0]
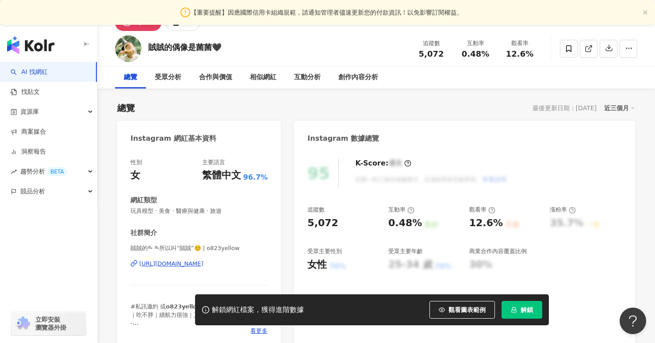
click at [204, 264] on div "https://www.instagram.com/o823yellow/" at bounding box center [171, 264] width 64 height 8
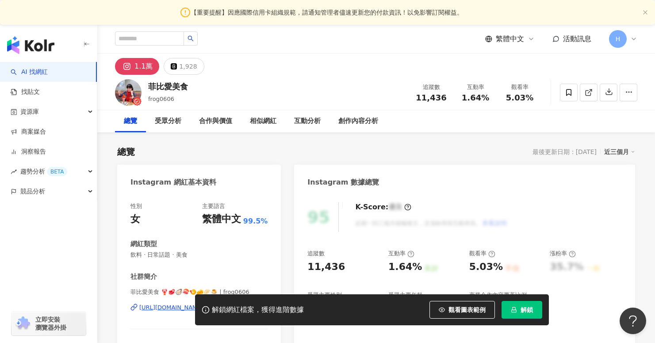
scroll to position [71, 0]
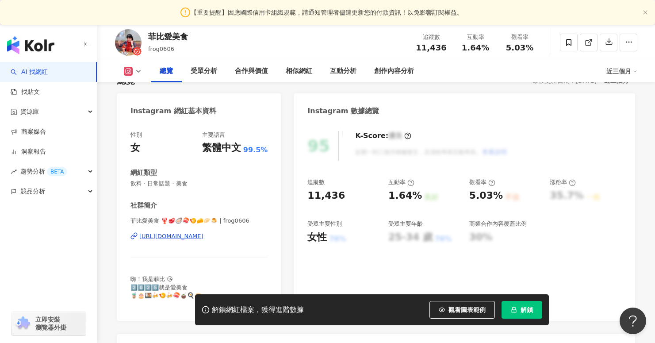
click at [204, 236] on div "[URL][DOMAIN_NAME]" at bounding box center [171, 236] width 64 height 8
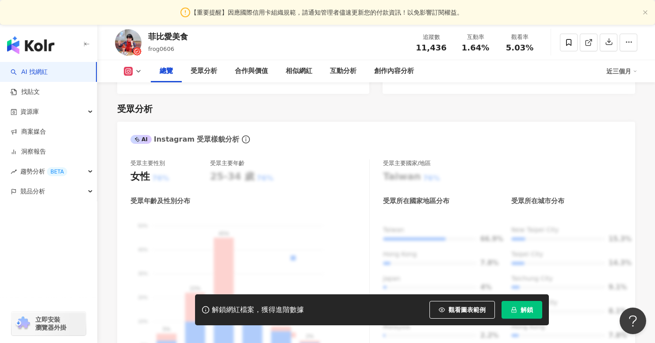
scroll to position [952, 0]
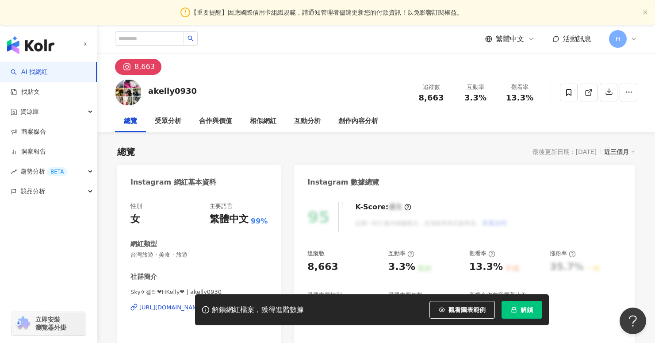
scroll to position [77, 0]
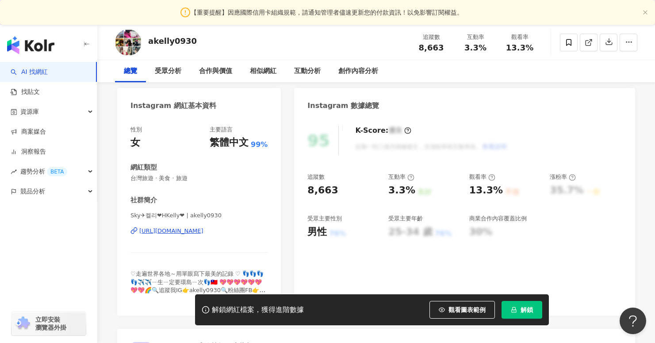
click at [204, 234] on div "https://www.instagram.com/akelly0930/" at bounding box center [171, 231] width 64 height 8
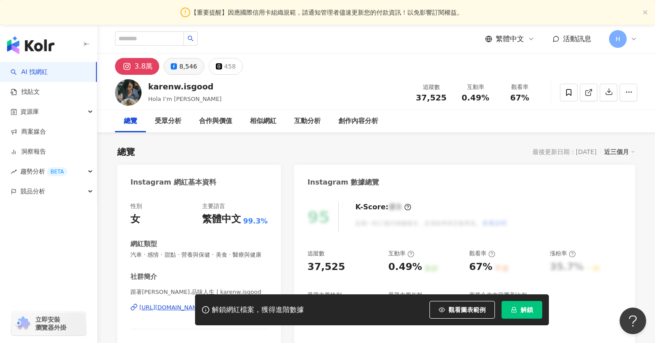
click at [191, 66] on div "8,546" at bounding box center [188, 66] width 18 height 12
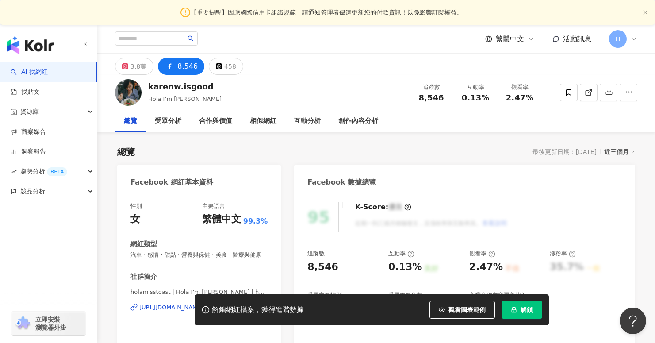
click at [174, 308] on div "解鎖網紅檔案，獲得進階數據 觀看圖表範例 解鎖" at bounding box center [327, 309] width 655 height 31
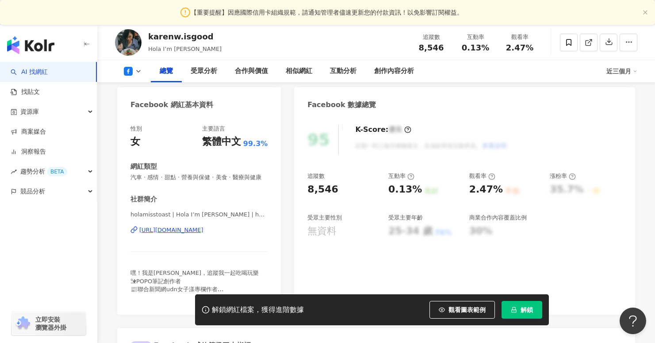
scroll to position [81, 0]
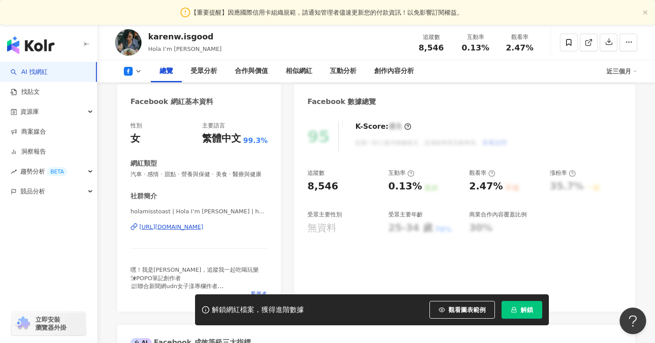
click at [177, 227] on div "https://www.facebook.com/1491292390975416" at bounding box center [171, 227] width 64 height 8
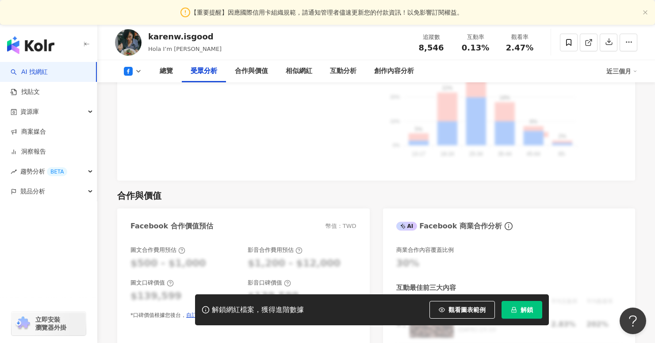
scroll to position [950, 0]
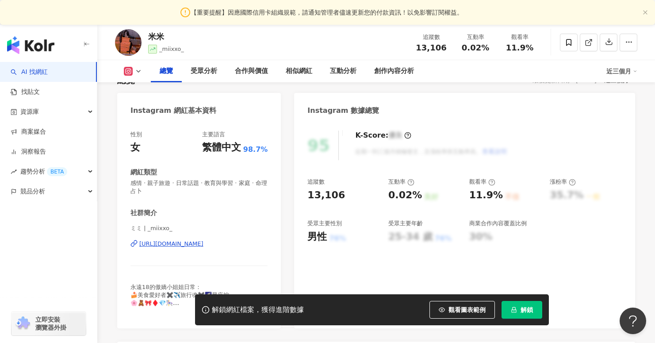
click at [204, 245] on div "https://www.instagram.com/_miixxo_/" at bounding box center [171, 244] width 64 height 8
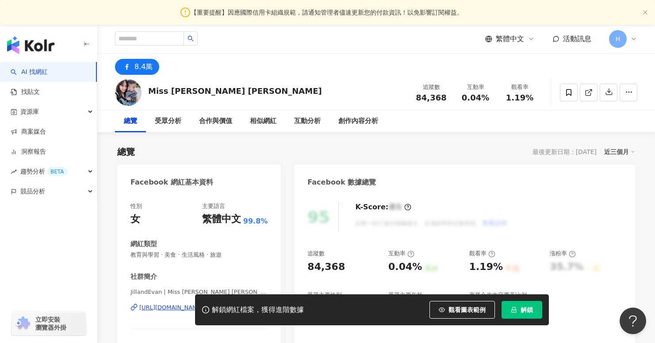
scroll to position [46, 0]
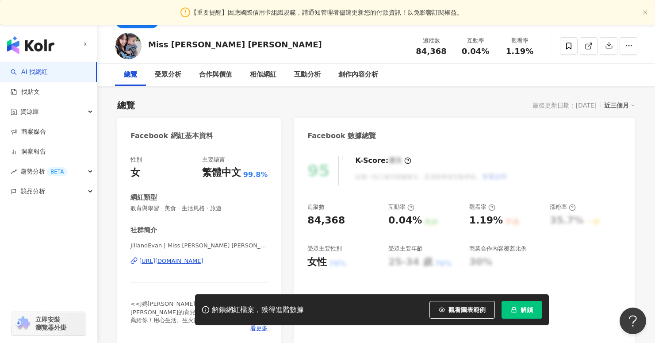
click at [204, 258] on div "https://www.facebook.com/327655860620661" at bounding box center [171, 261] width 64 height 8
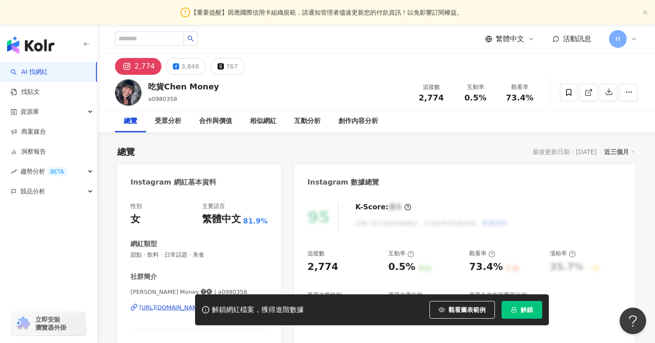
scroll to position [69, 0]
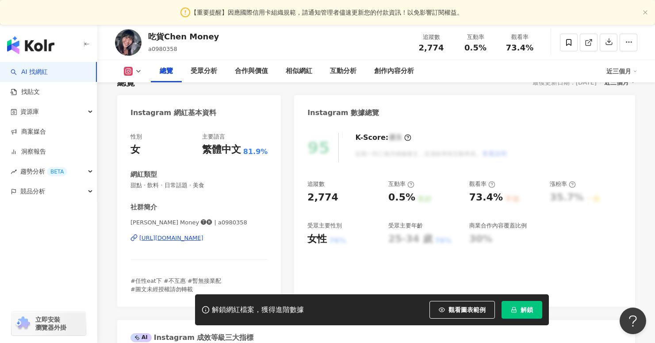
click at [204, 239] on div "[URL][DOMAIN_NAME]" at bounding box center [171, 238] width 64 height 8
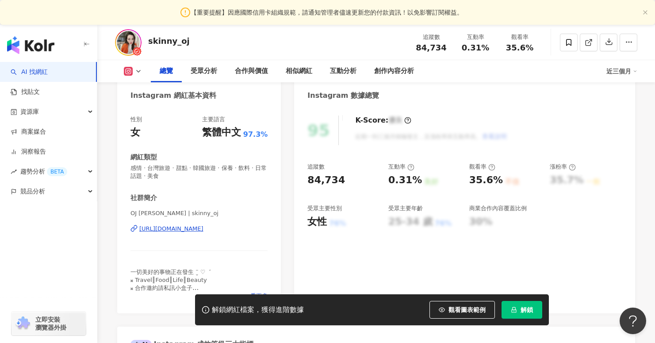
scroll to position [87, 0]
click at [200, 234] on div "OJ LIN | skinny_oj https://www.instagram.com/skinny_oj/" at bounding box center [199, 235] width 137 height 52
click at [199, 231] on div "https://www.instagram.com/skinny_oj/" at bounding box center [171, 228] width 64 height 8
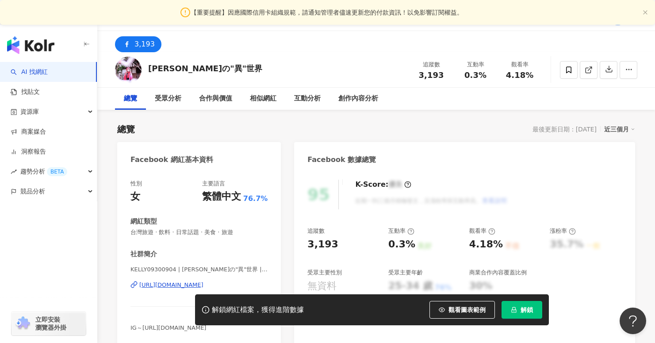
scroll to position [73, 0]
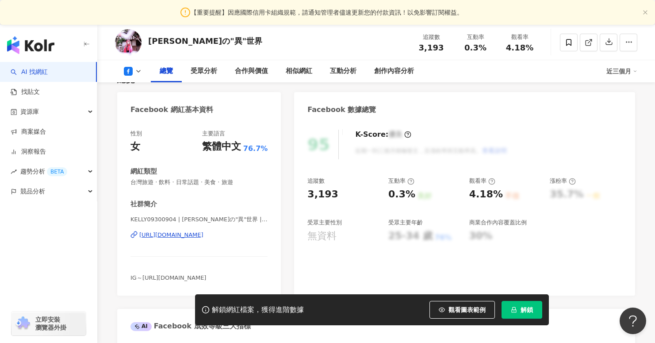
click at [204, 231] on div "https://www.facebook.com/268463956588640" at bounding box center [171, 235] width 64 height 8
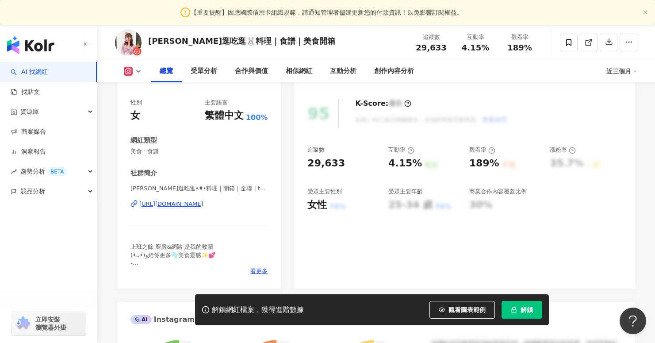
scroll to position [201, 0]
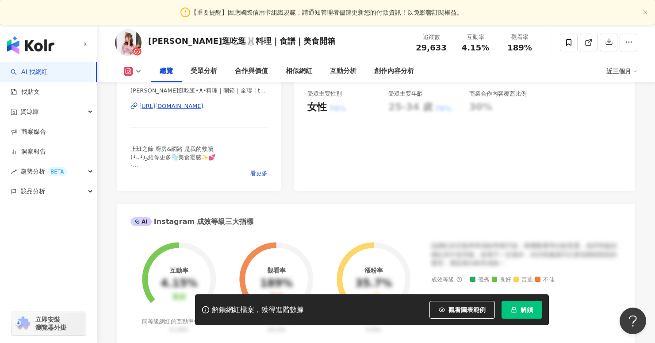
click at [204, 107] on div "[URL][DOMAIN_NAME]" at bounding box center [171, 106] width 64 height 8
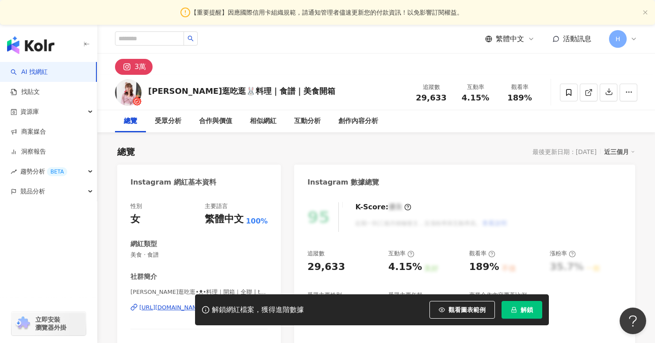
scroll to position [48, 0]
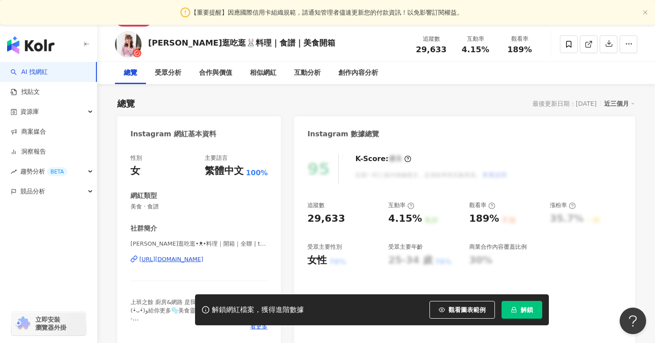
click at [202, 260] on div "https://www.instagram.com/tongpolla/" at bounding box center [171, 259] width 64 height 8
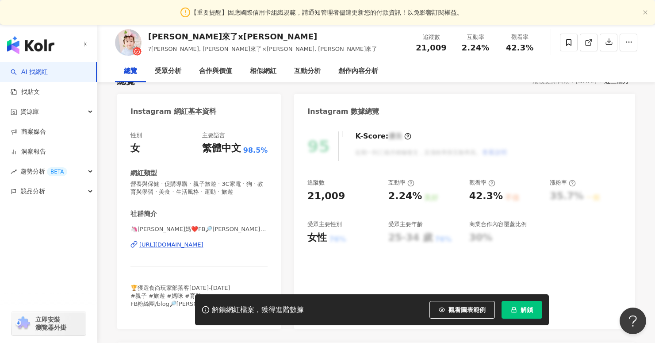
scroll to position [71, 0]
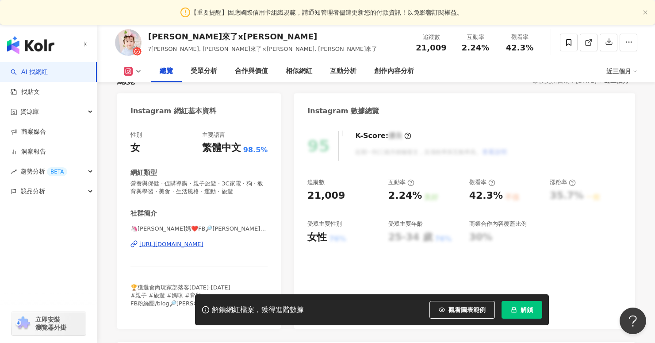
click at [204, 242] on div "https://www.instagram.com/rachelbaby520/" at bounding box center [171, 244] width 64 height 8
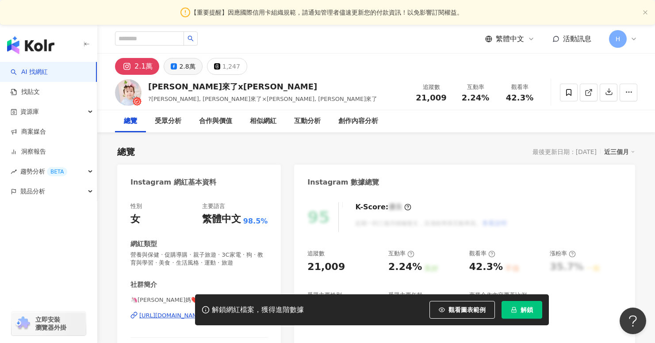
click at [181, 64] on div "2.8萬" at bounding box center [187, 66] width 16 height 12
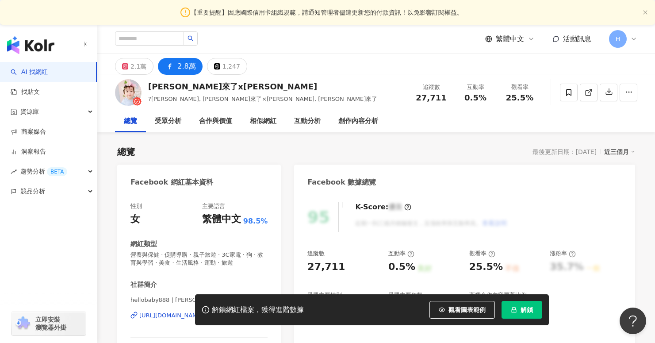
scroll to position [74, 0]
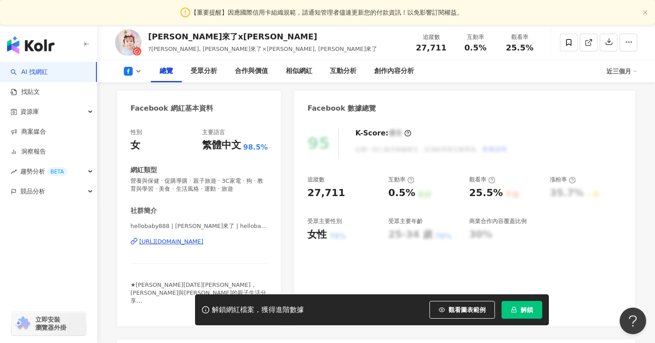
click at [204, 242] on div "https://www.facebook.com/840491909398948" at bounding box center [171, 242] width 64 height 8
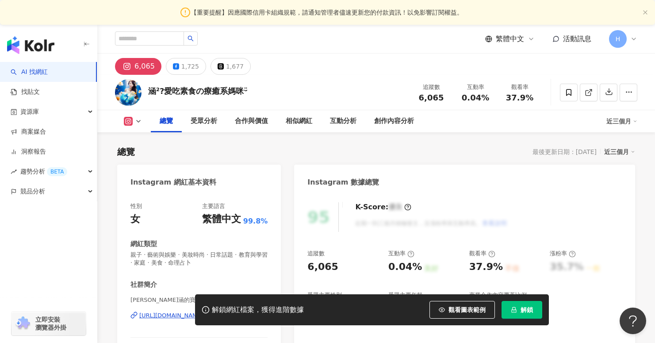
scroll to position [130, 0]
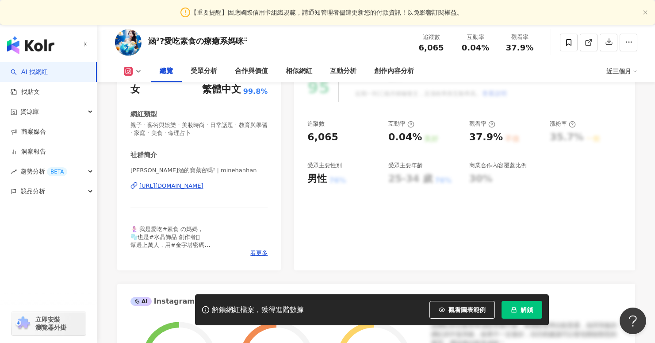
click at [203, 182] on div "https://www.instagram.com/minehanhan/" at bounding box center [171, 186] width 64 height 8
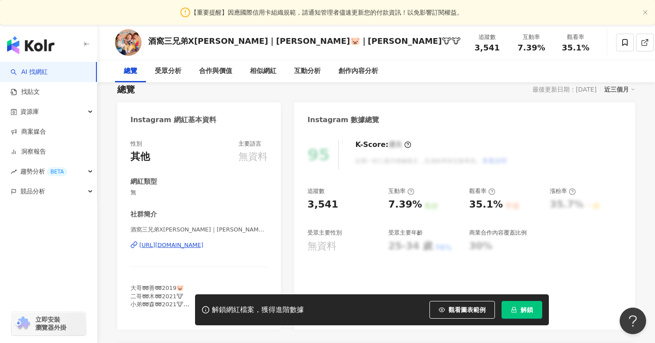
scroll to position [73, 0]
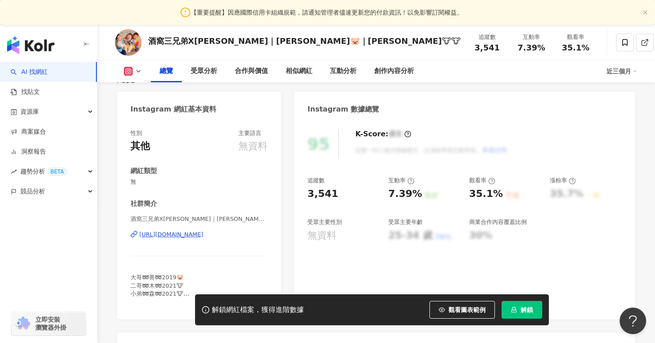
click at [204, 231] on div "https://www.instagram.com/chang_babies_/" at bounding box center [171, 235] width 64 height 8
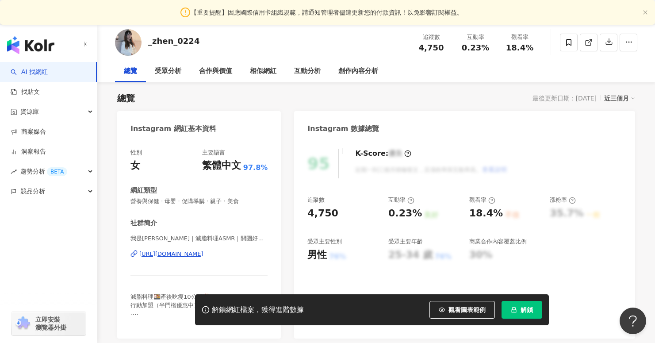
scroll to position [55, 0]
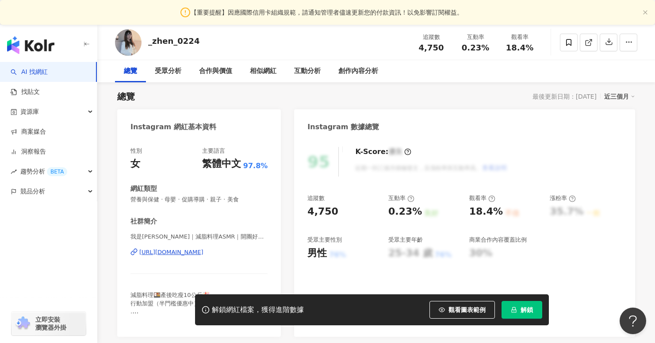
click at [184, 255] on div "[URL][DOMAIN_NAME]" at bounding box center [171, 252] width 64 height 8
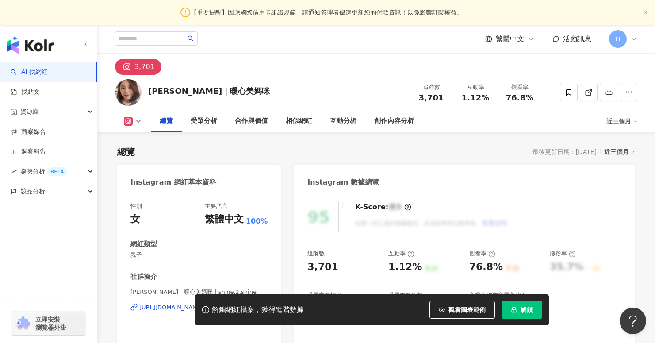
scroll to position [92, 0]
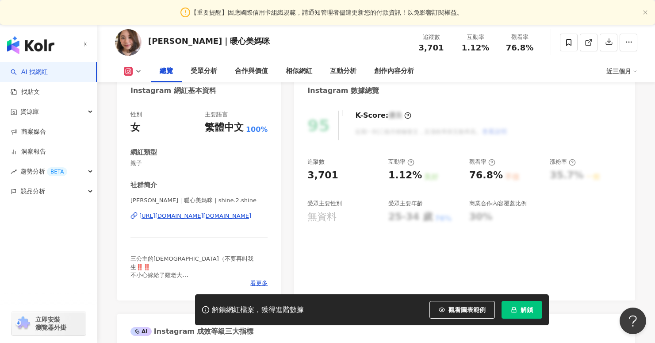
click at [221, 216] on div "https://www.instagram.com/shine.2.shine/" at bounding box center [195, 216] width 112 height 8
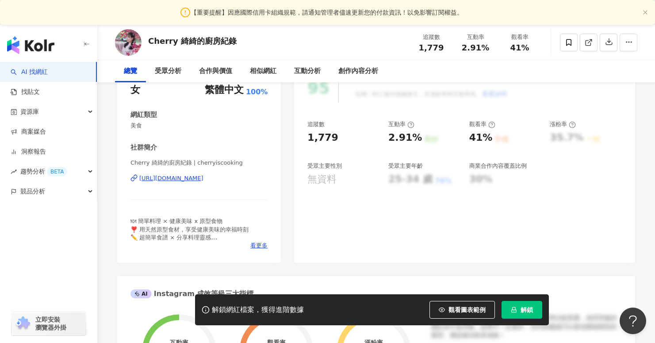
scroll to position [135, 0]
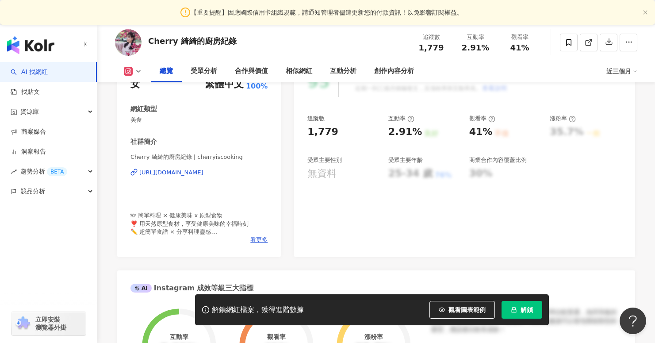
click at [204, 173] on div "https://www.instagram.com/cherryiscooking/" at bounding box center [171, 173] width 64 height 8
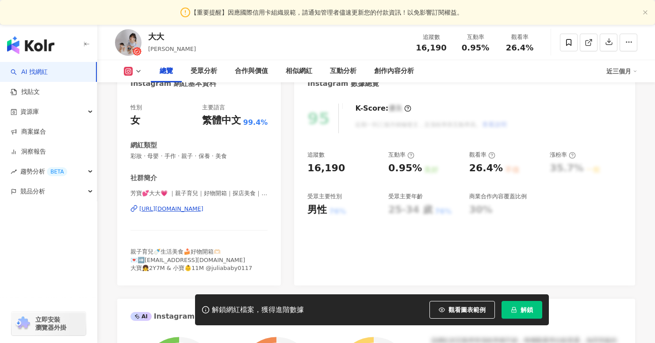
scroll to position [121, 0]
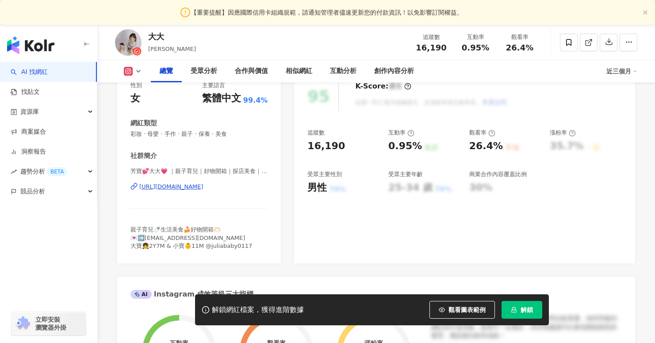
click at [204, 188] on div "https://www.instagram.com/lin1226she/" at bounding box center [171, 187] width 64 height 8
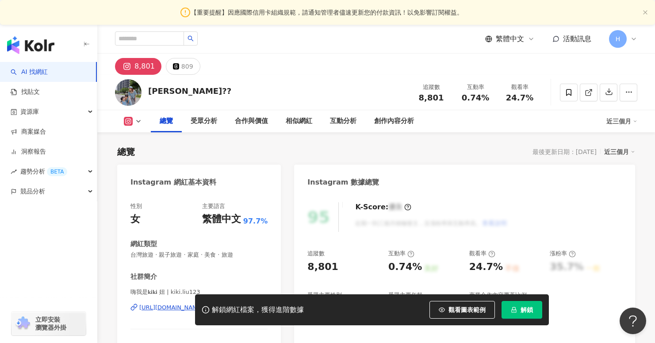
scroll to position [118, 0]
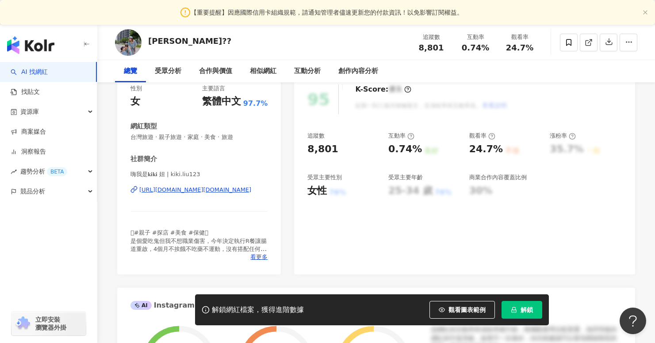
click at [198, 189] on div "https://www.instagram.com/kiki.liu123/" at bounding box center [195, 190] width 112 height 8
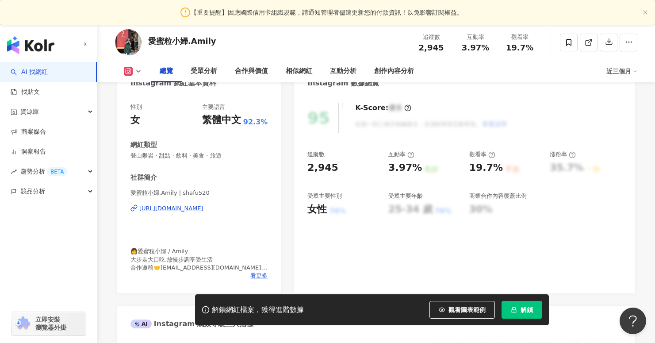
scroll to position [121, 0]
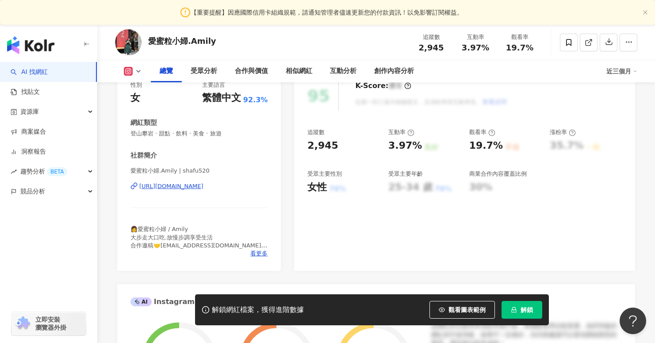
click at [204, 186] on div "[URL][DOMAIN_NAME]" at bounding box center [171, 186] width 64 height 8
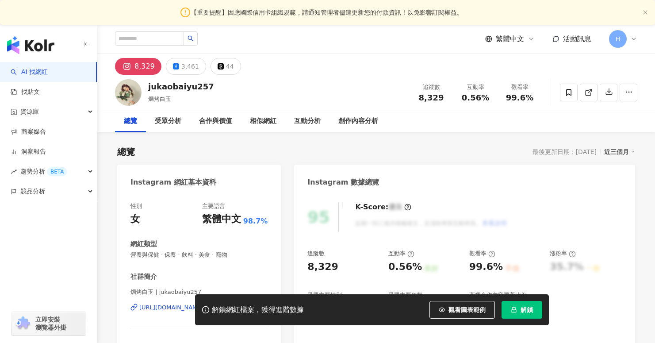
click at [204, 304] on div "[URL][DOMAIN_NAME]" at bounding box center [171, 308] width 64 height 8
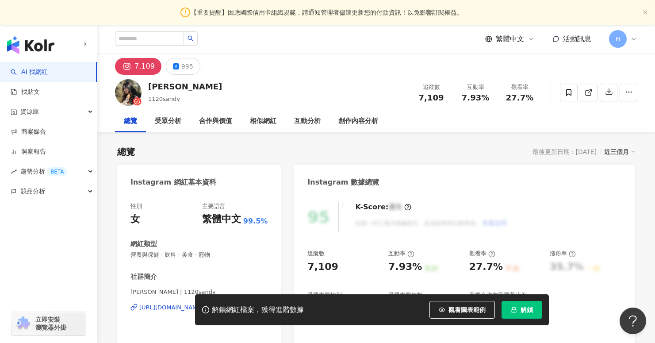
scroll to position [140, 0]
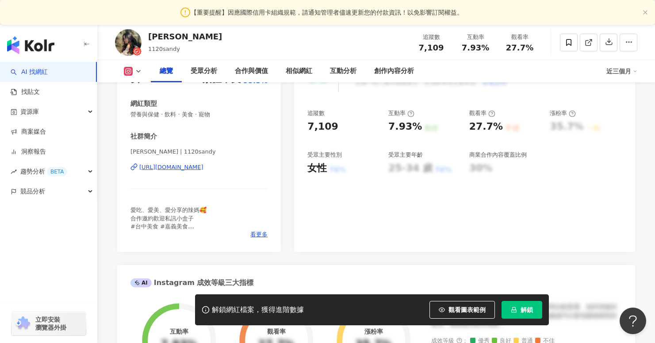
click at [204, 166] on div "https://www.instagram.com/1120sandy/" at bounding box center [171, 167] width 64 height 8
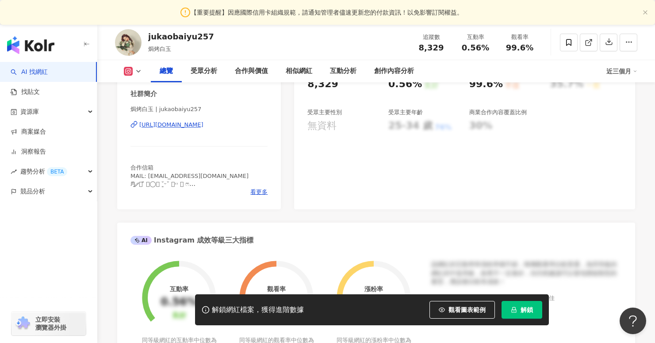
scroll to position [117, 0]
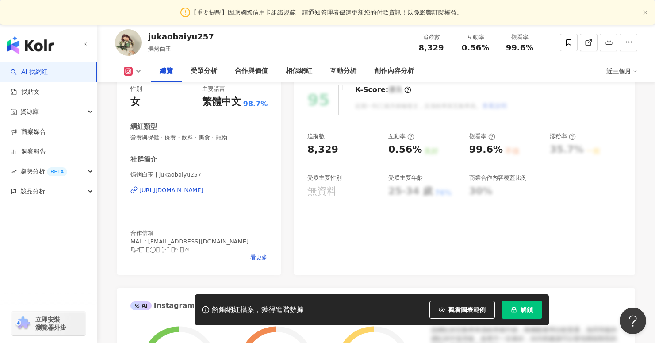
click at [204, 189] on div "[URL][DOMAIN_NAME]" at bounding box center [171, 190] width 64 height 8
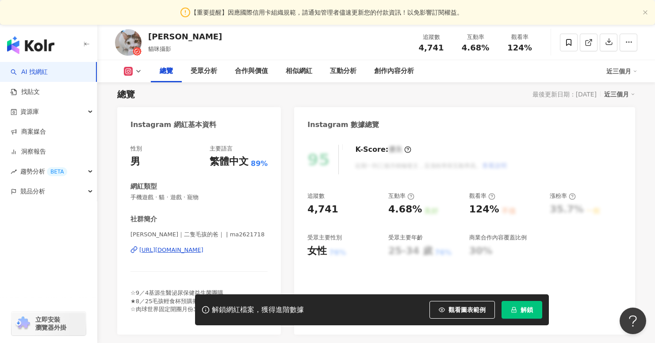
scroll to position [82, 0]
